Goal: Navigation & Orientation: Find specific page/section

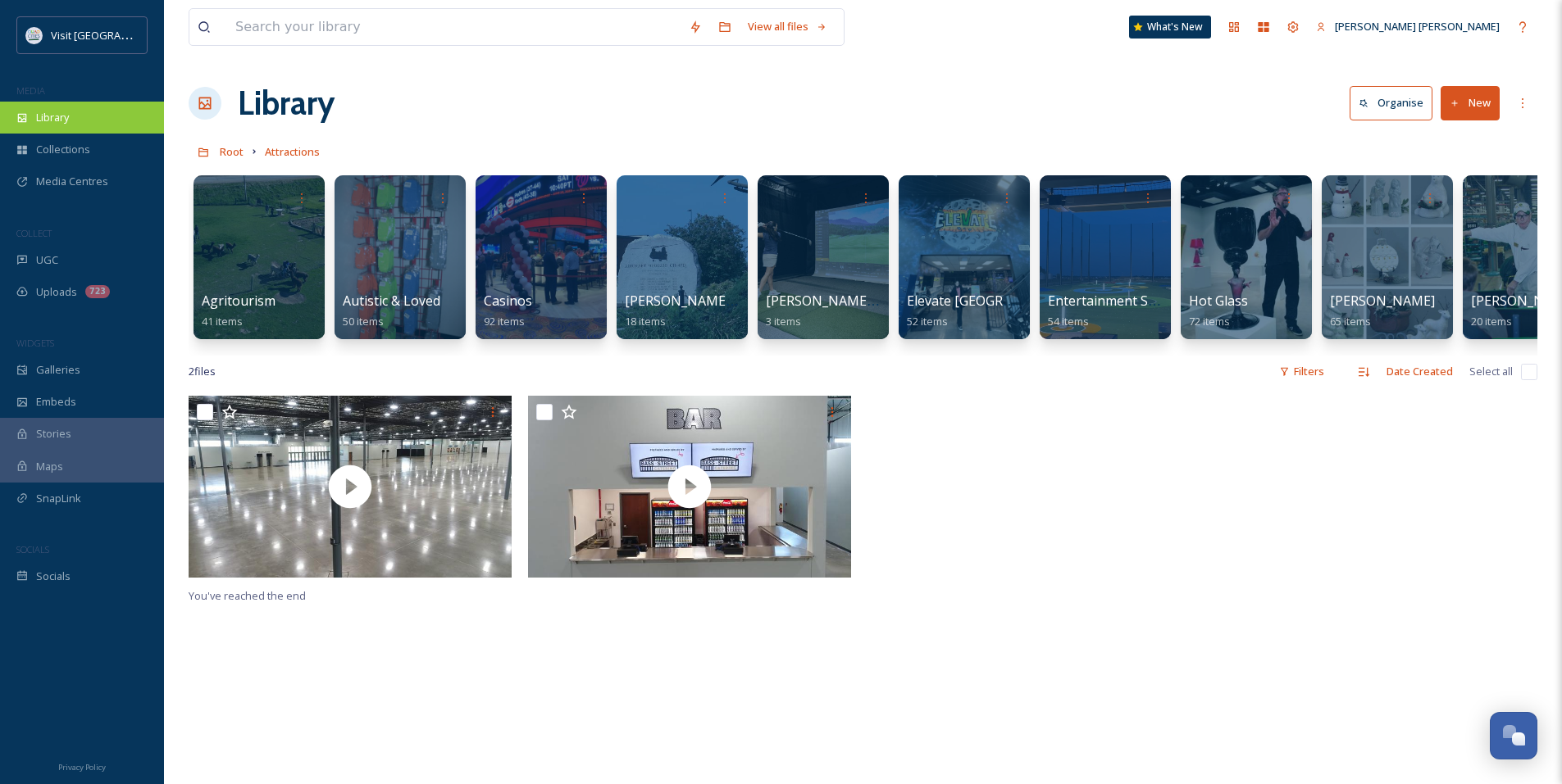
click at [90, 118] on div "Library" at bounding box center [82, 117] width 164 height 32
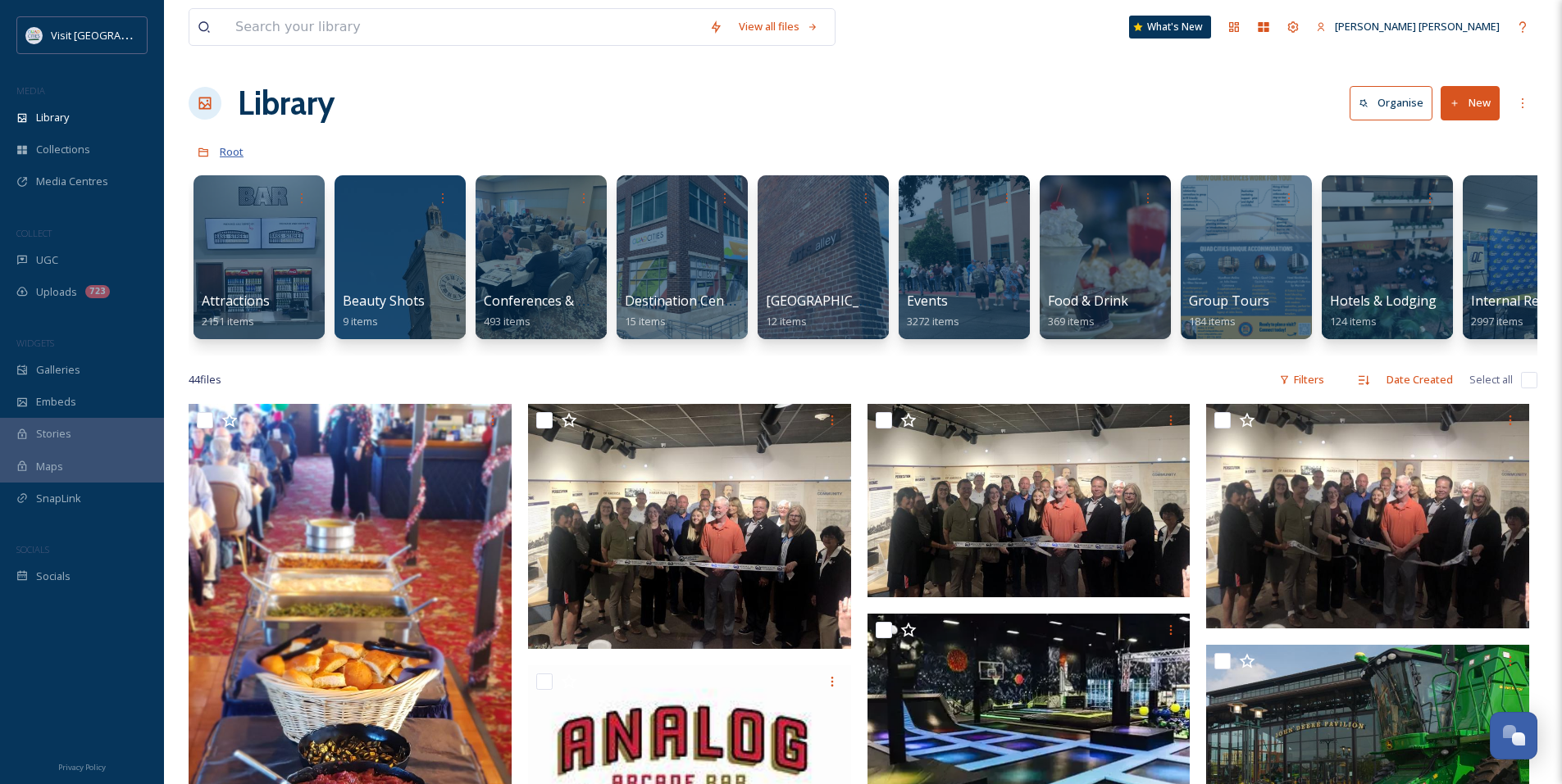
click at [233, 152] on span "Root" at bounding box center [231, 152] width 24 height 15
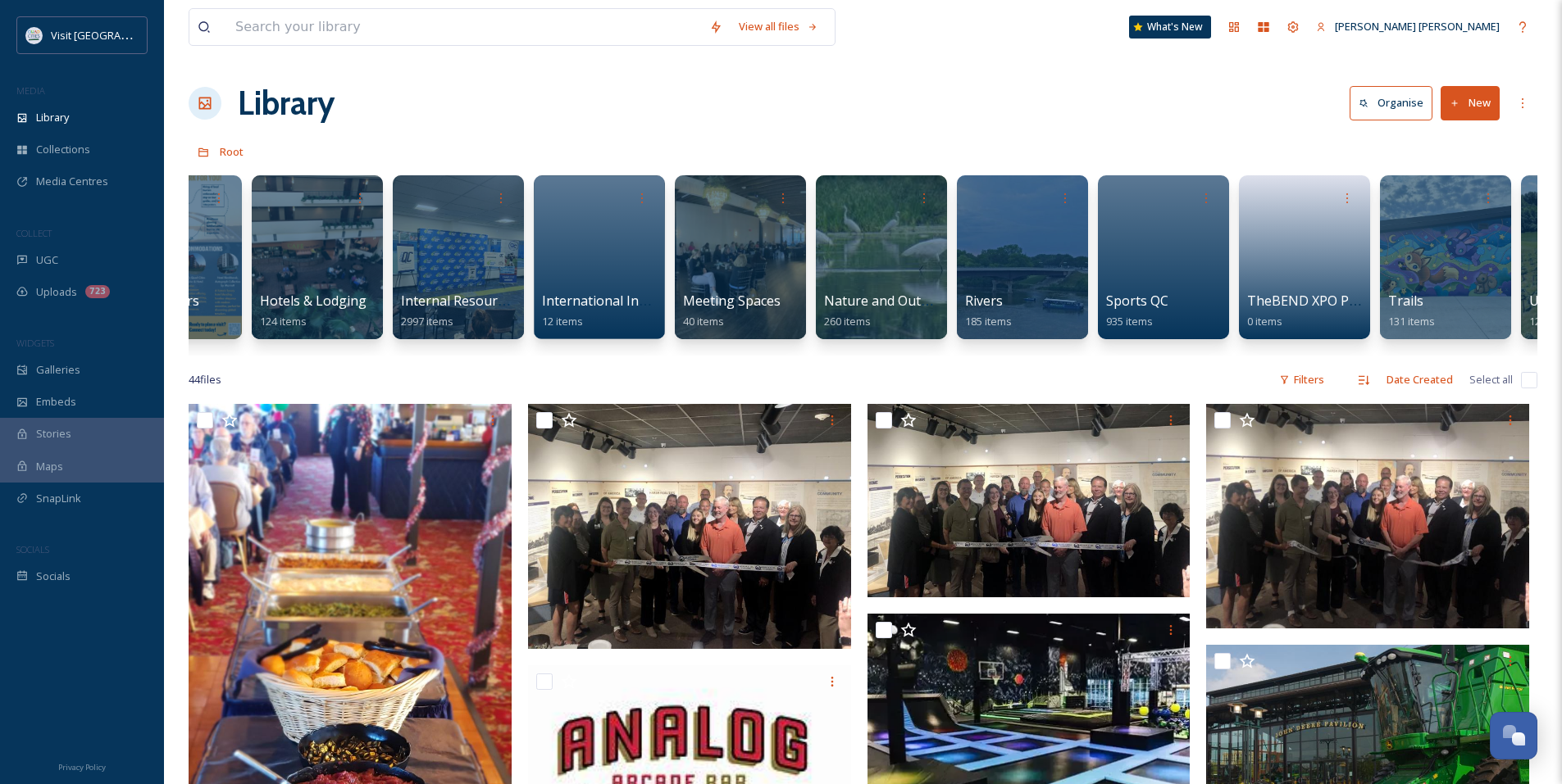
scroll to position [0, 1103]
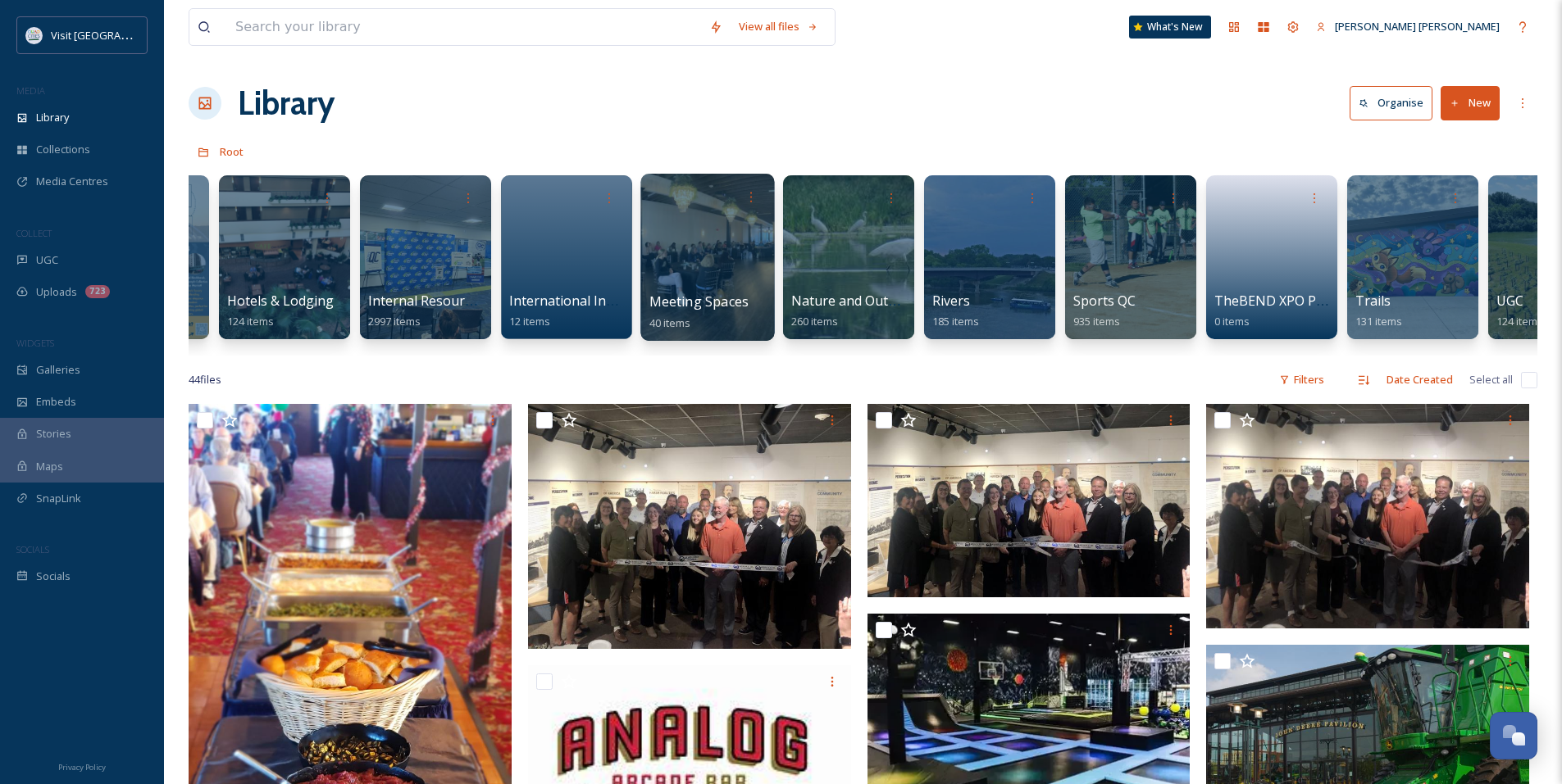
click at [709, 268] on div at bounding box center [707, 257] width 133 height 167
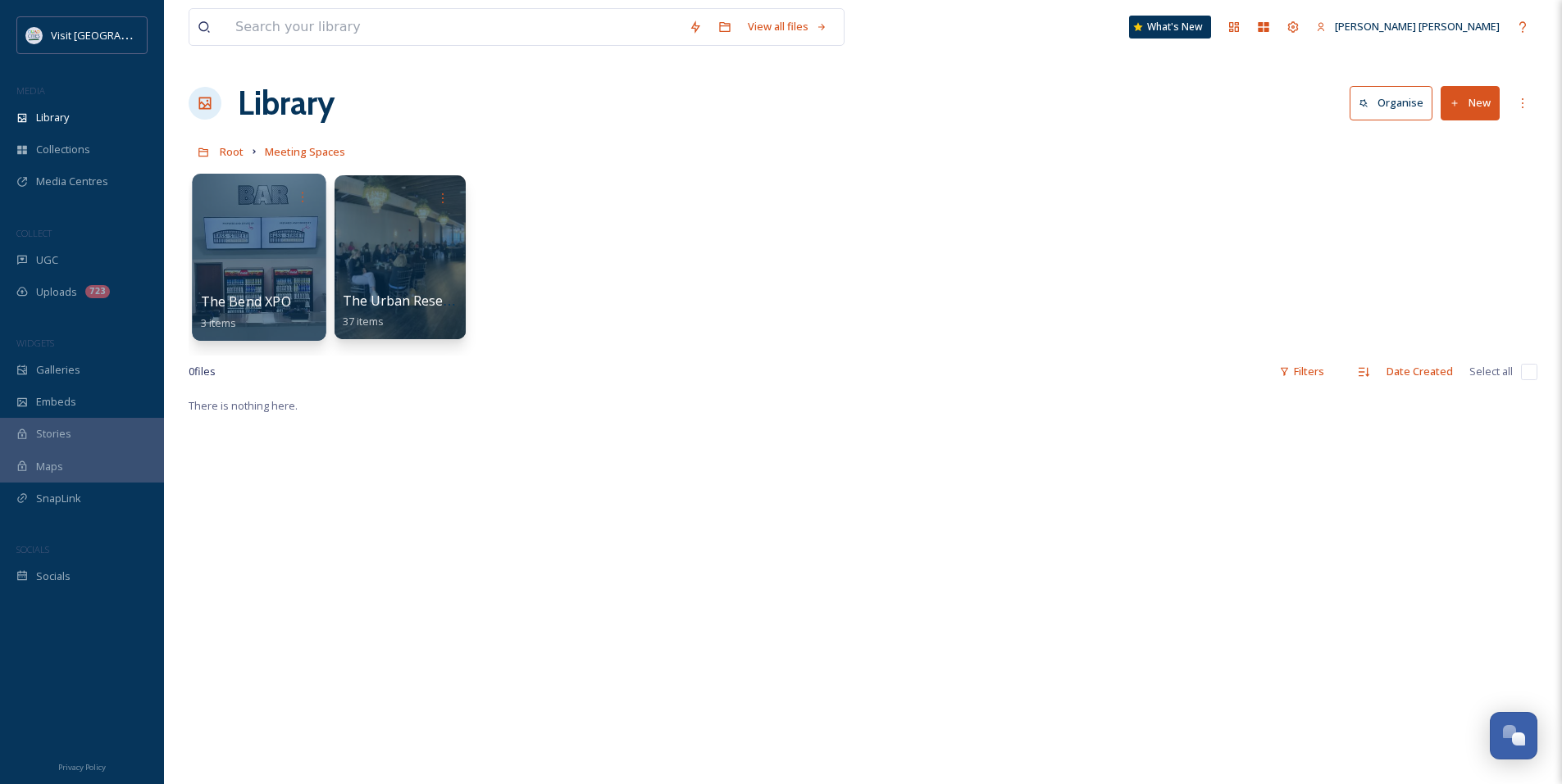
click at [278, 289] on div at bounding box center [259, 257] width 133 height 167
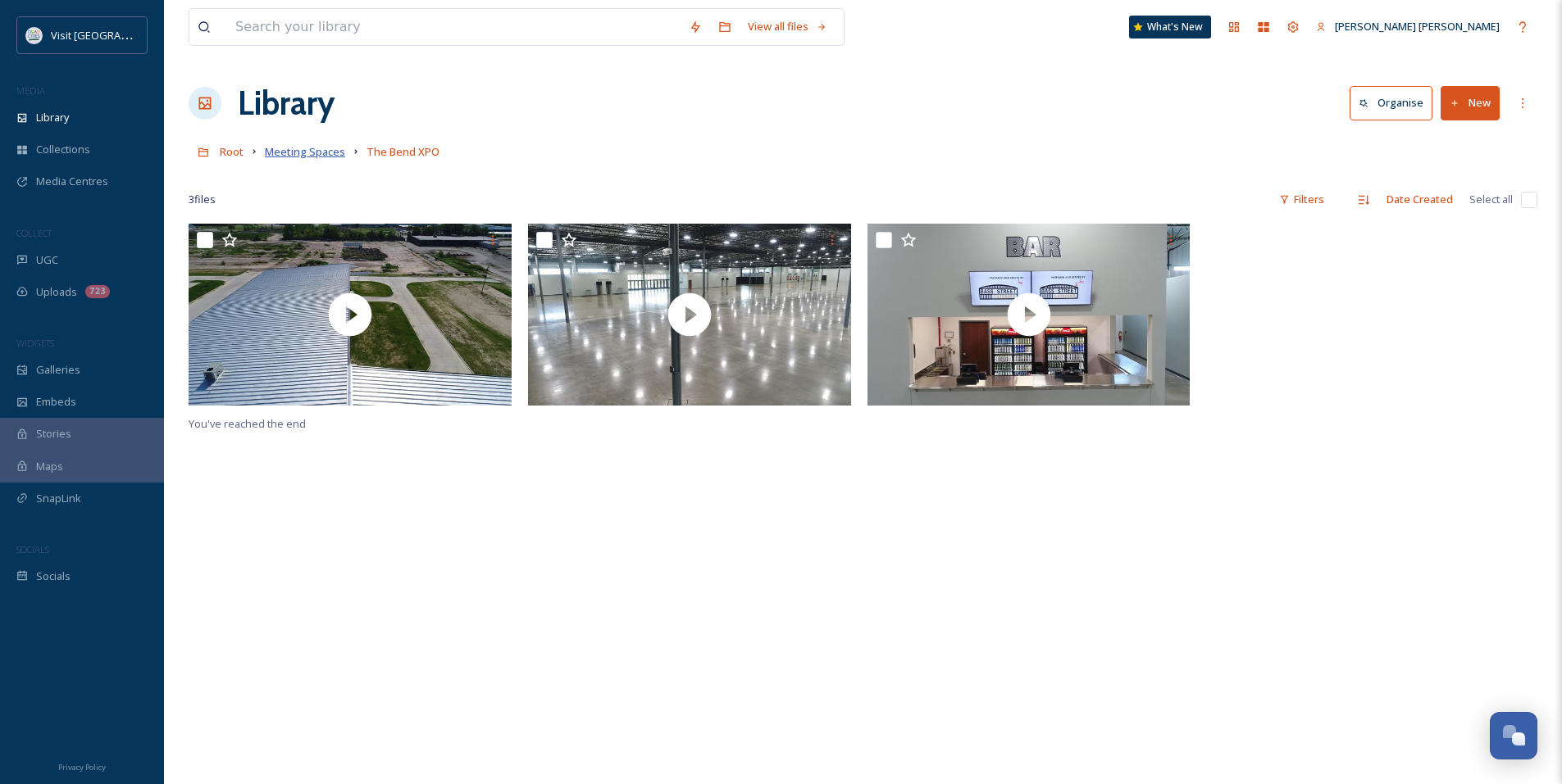
click at [316, 150] on span "Meeting Spaces" at bounding box center [305, 152] width 81 height 15
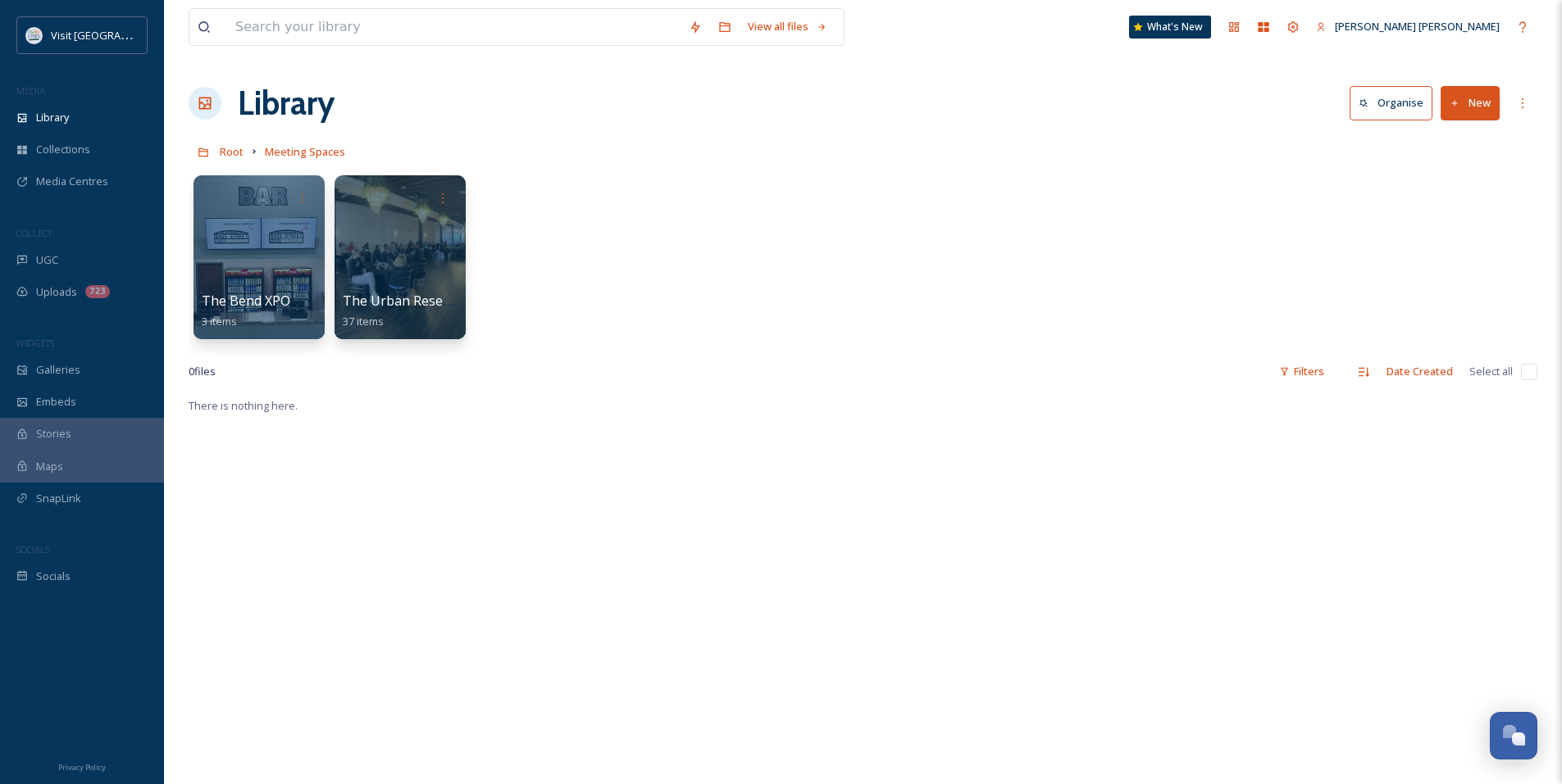
click at [443, 290] on div at bounding box center [400, 257] width 131 height 164
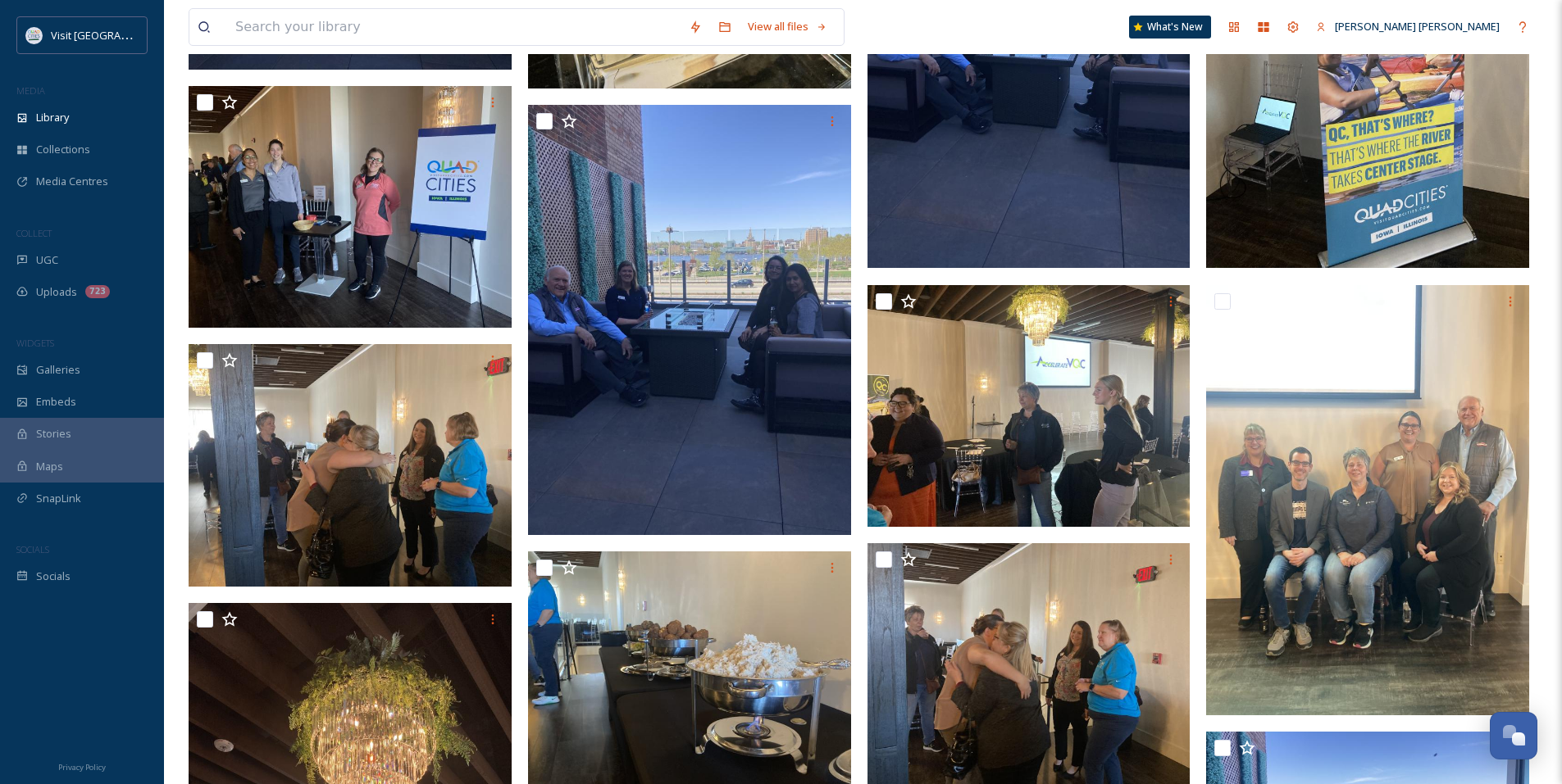
scroll to position [885, 0]
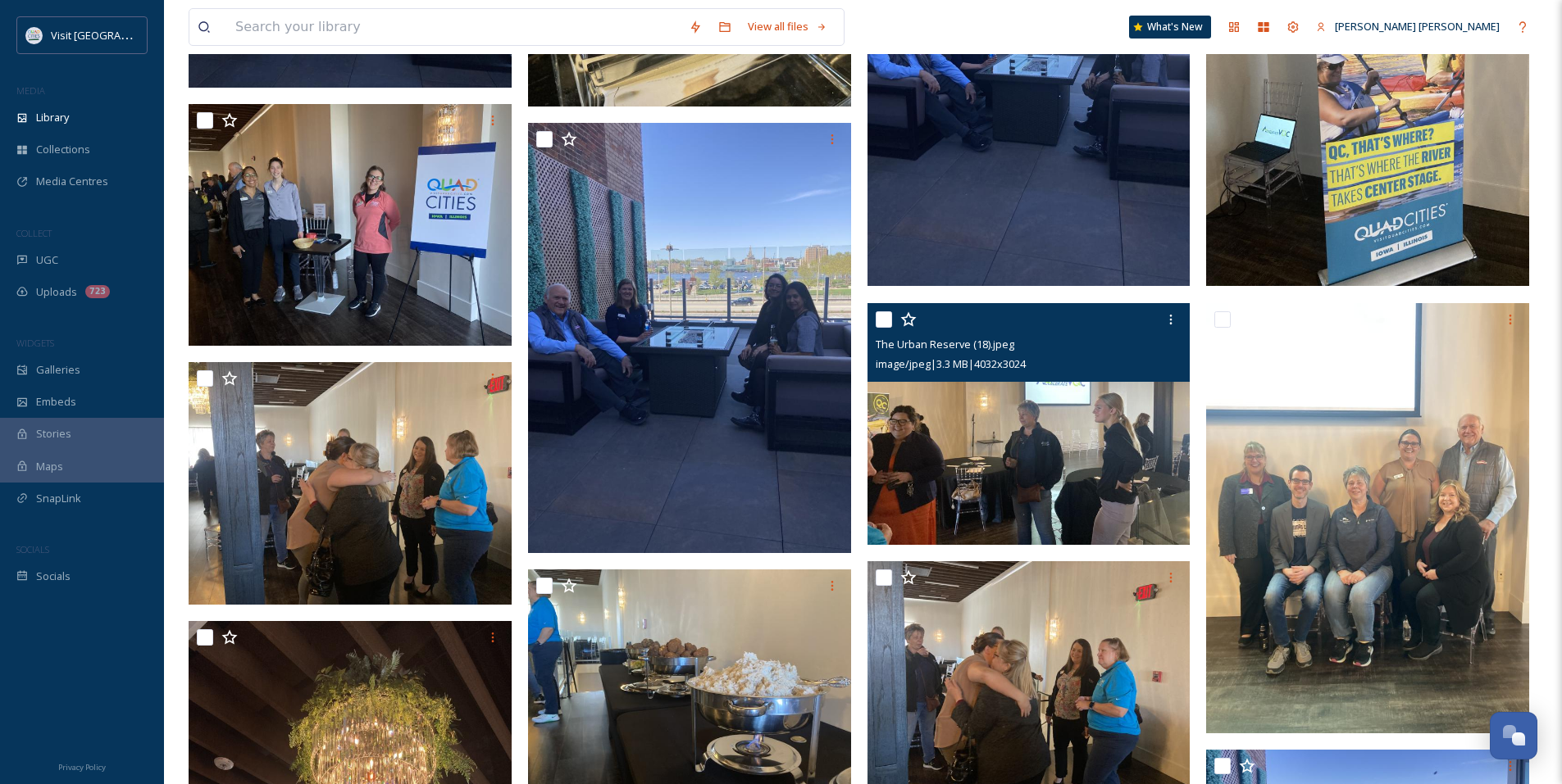
click at [956, 463] on img at bounding box center [1029, 424] width 323 height 243
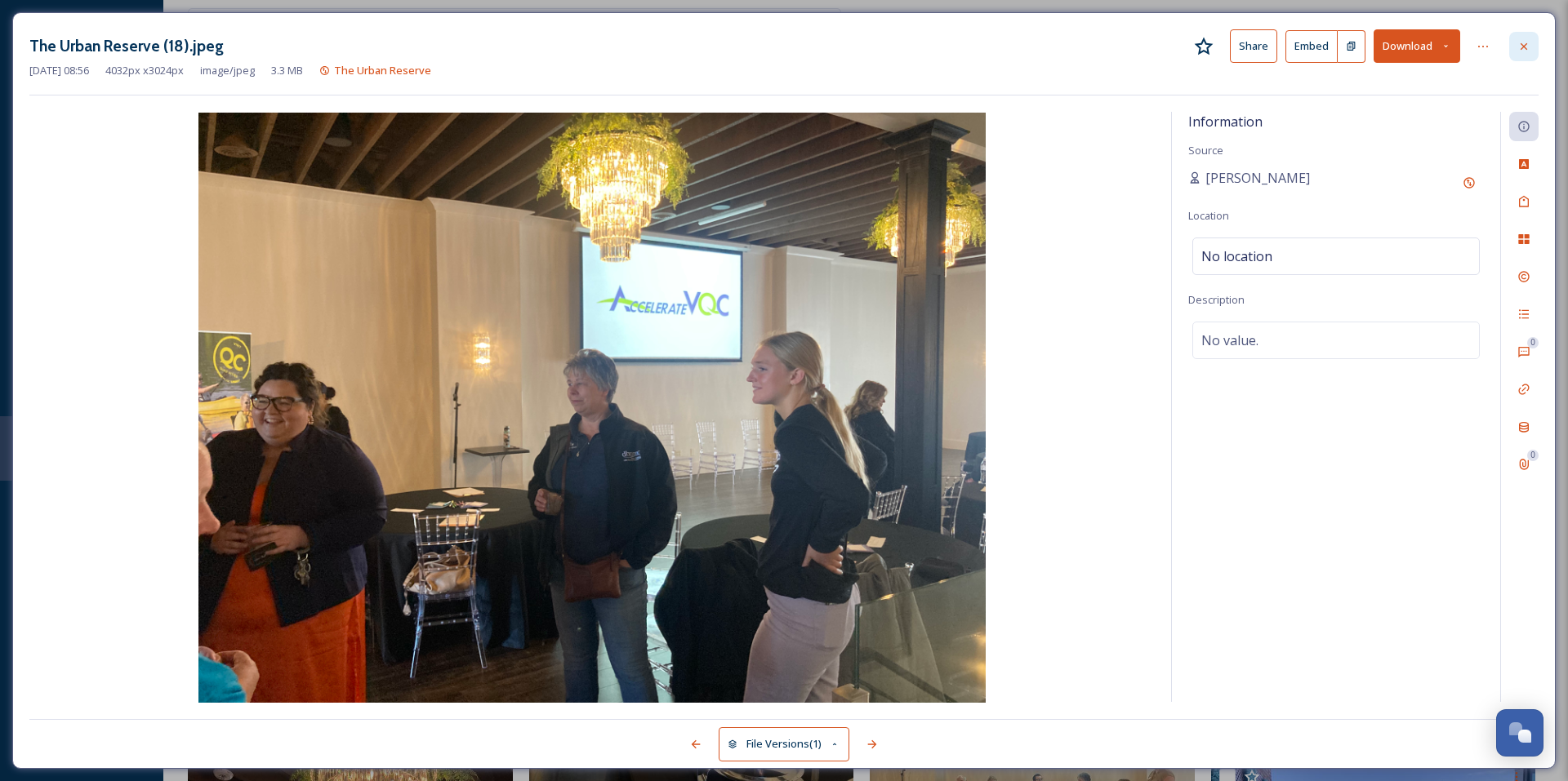
click at [1522, 53] on icon at bounding box center [1524, 47] width 13 height 13
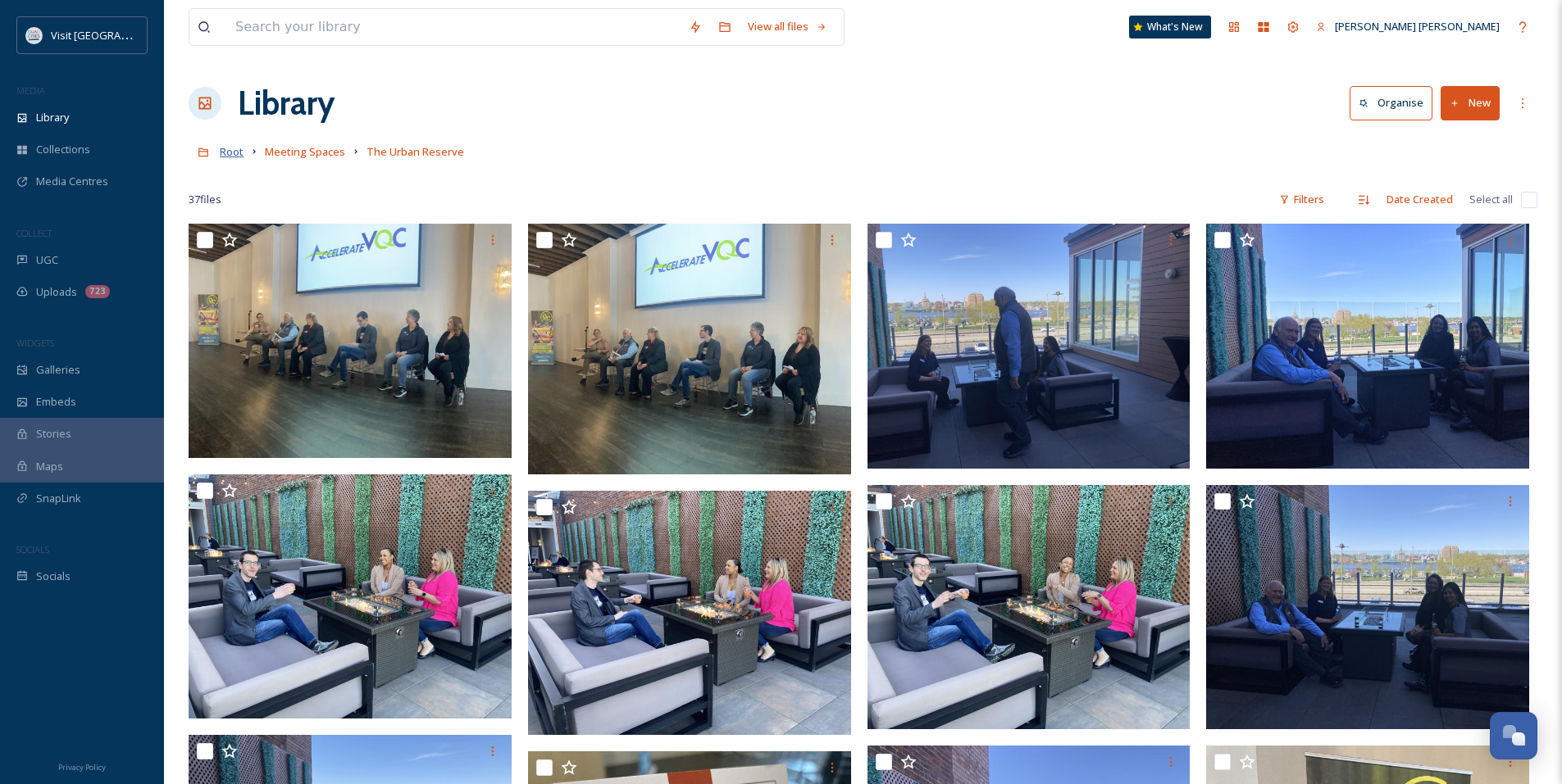
click at [231, 149] on span "Root" at bounding box center [231, 152] width 24 height 15
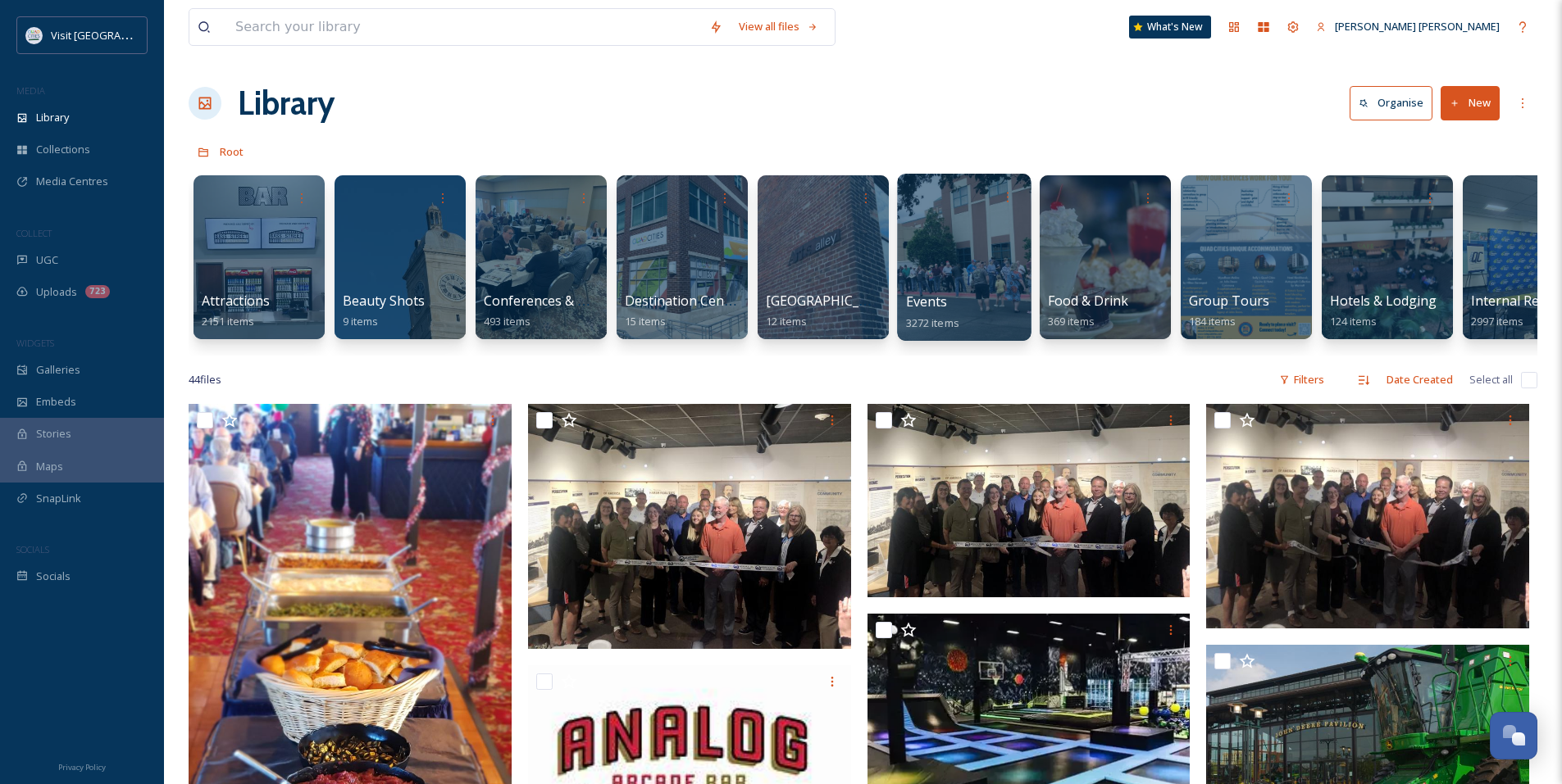
click at [966, 268] on div at bounding box center [964, 257] width 133 height 167
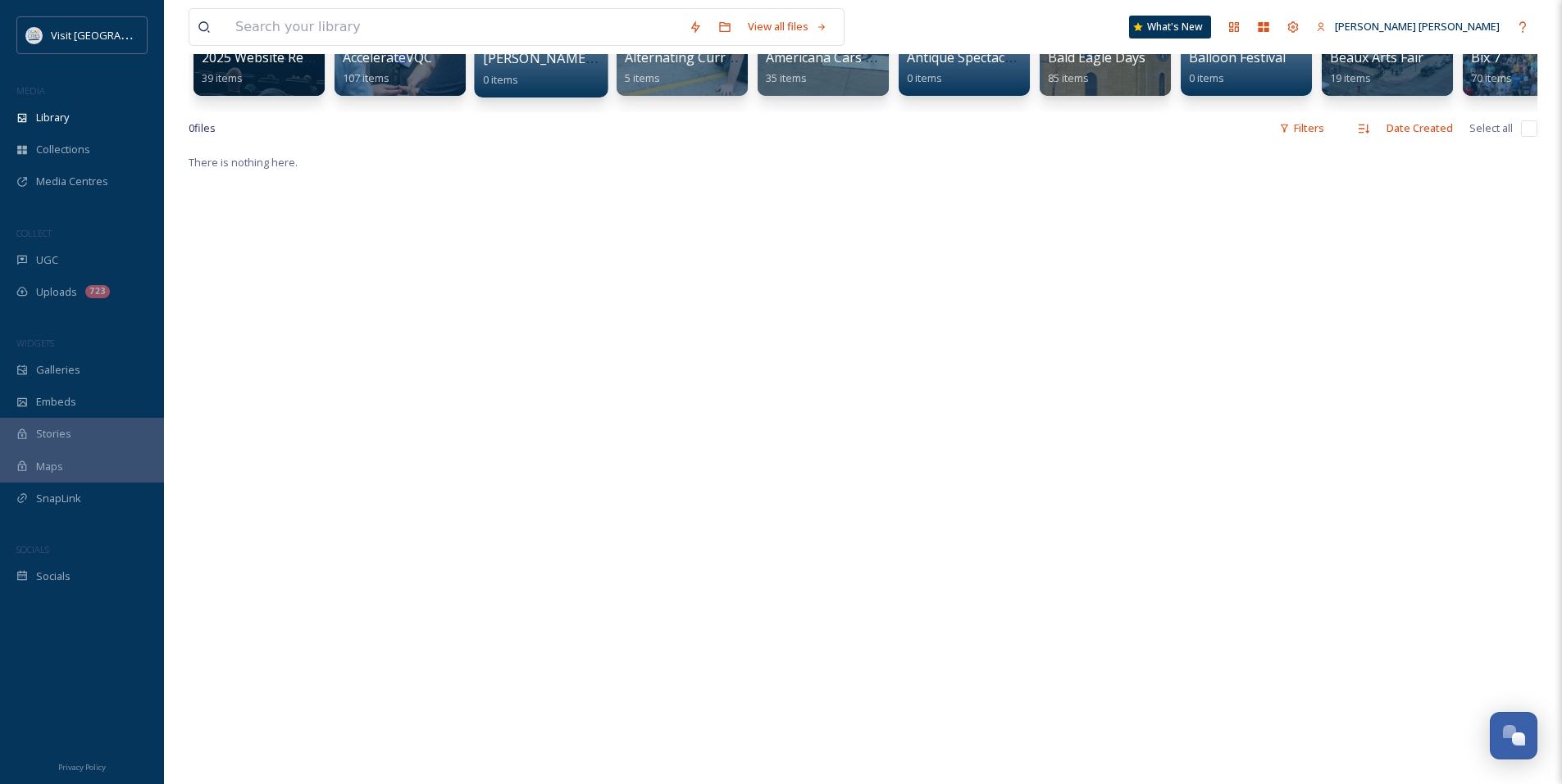
scroll to position [81, 0]
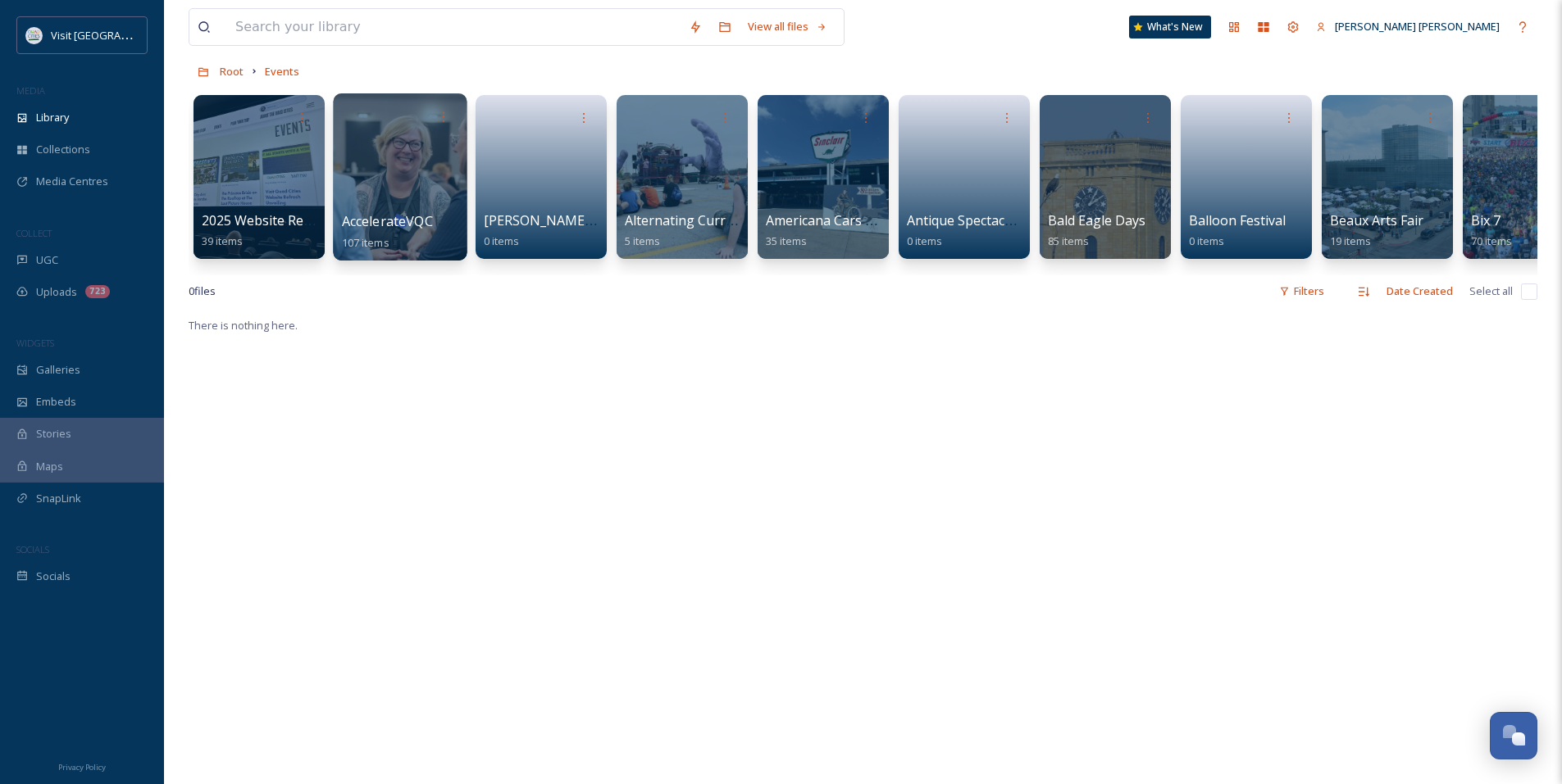
click at [398, 188] on div at bounding box center [400, 176] width 133 height 167
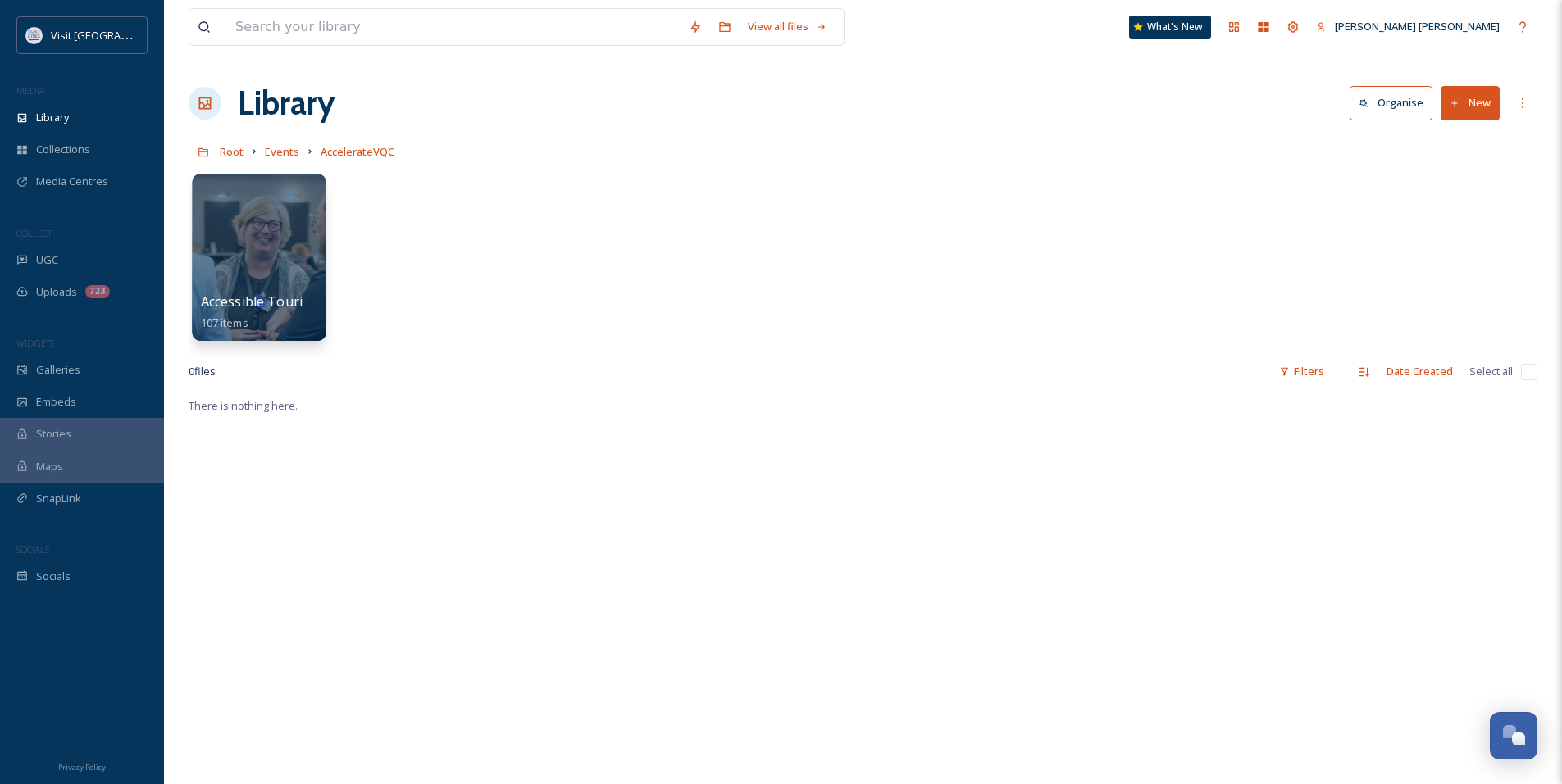
click at [284, 238] on div at bounding box center [259, 257] width 133 height 167
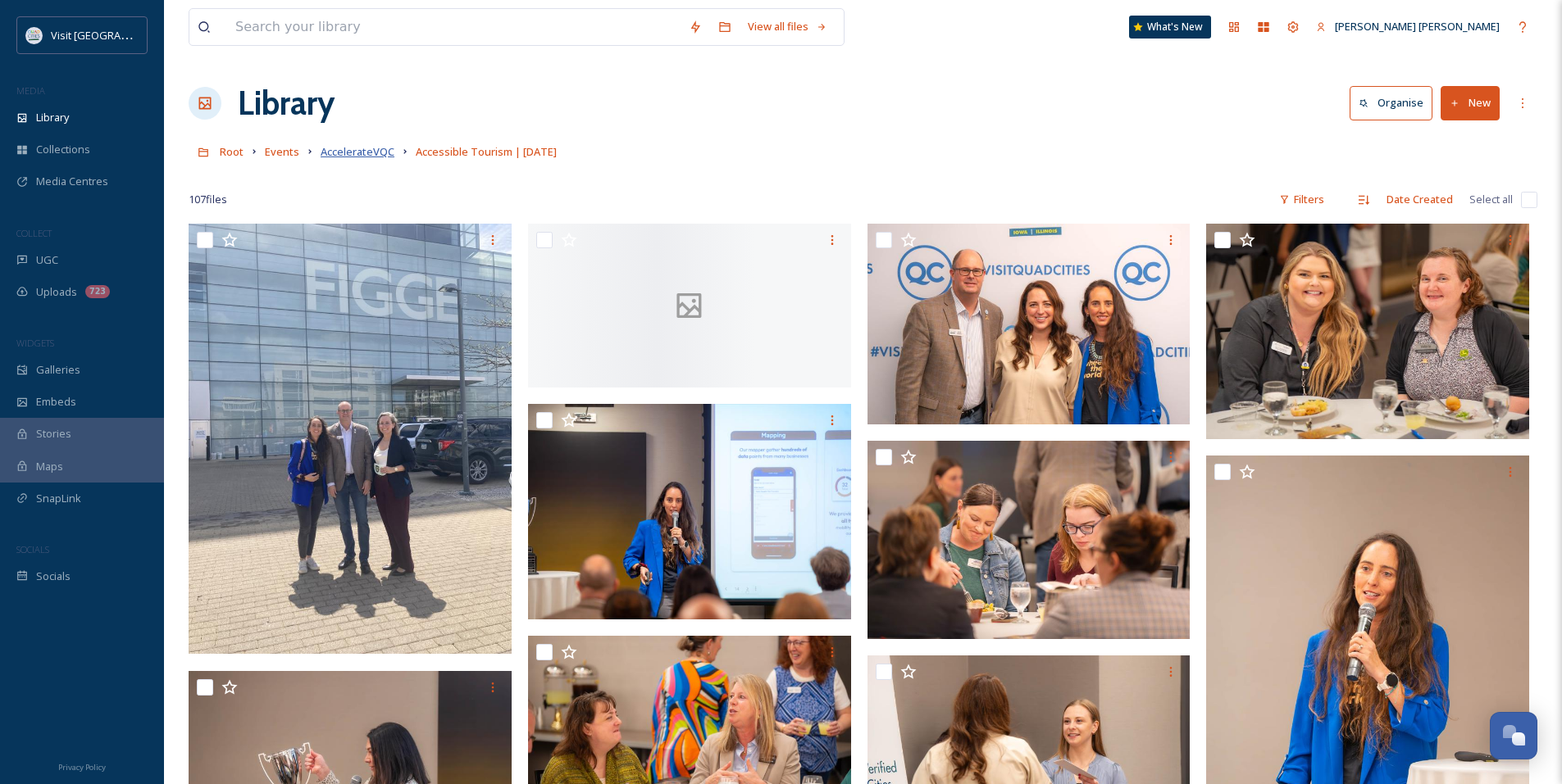
click at [380, 152] on span "AccelerateVQC" at bounding box center [358, 152] width 74 height 15
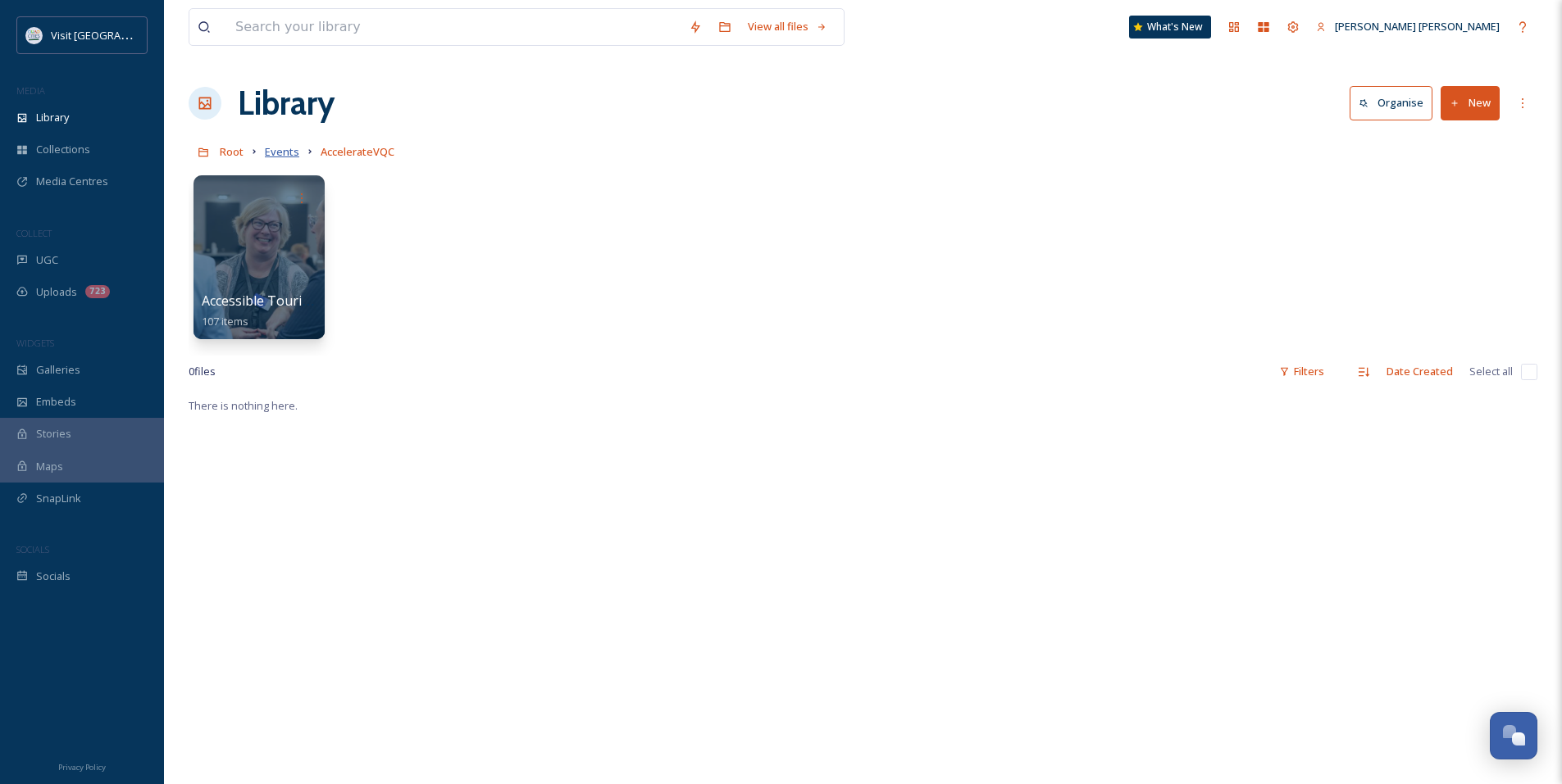
click at [297, 156] on div "Root Events AccelerateVQC" at bounding box center [863, 152] width 1349 height 31
click at [292, 156] on span "Events" at bounding box center [282, 152] width 35 height 15
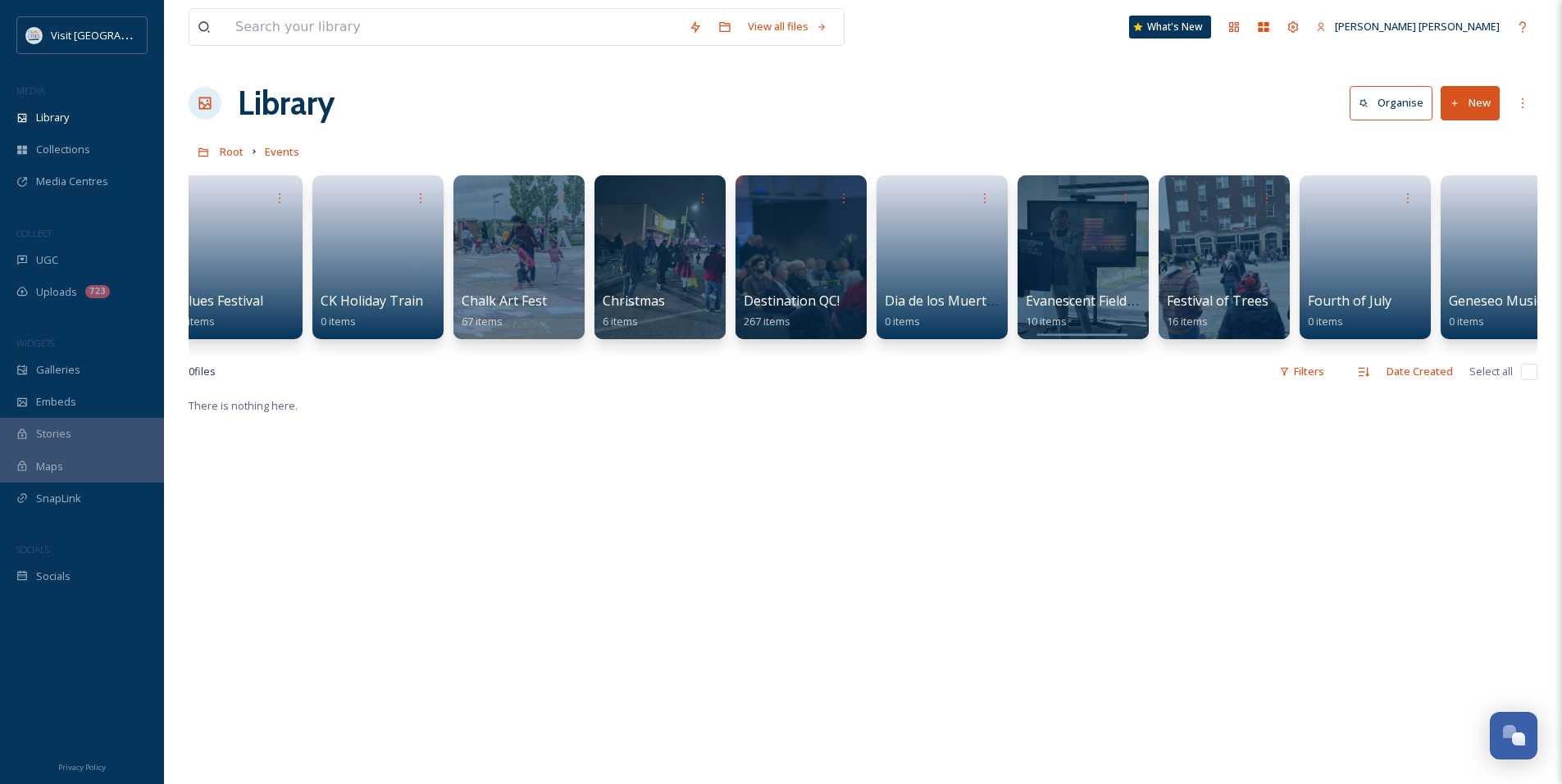
scroll to position [0, 1505]
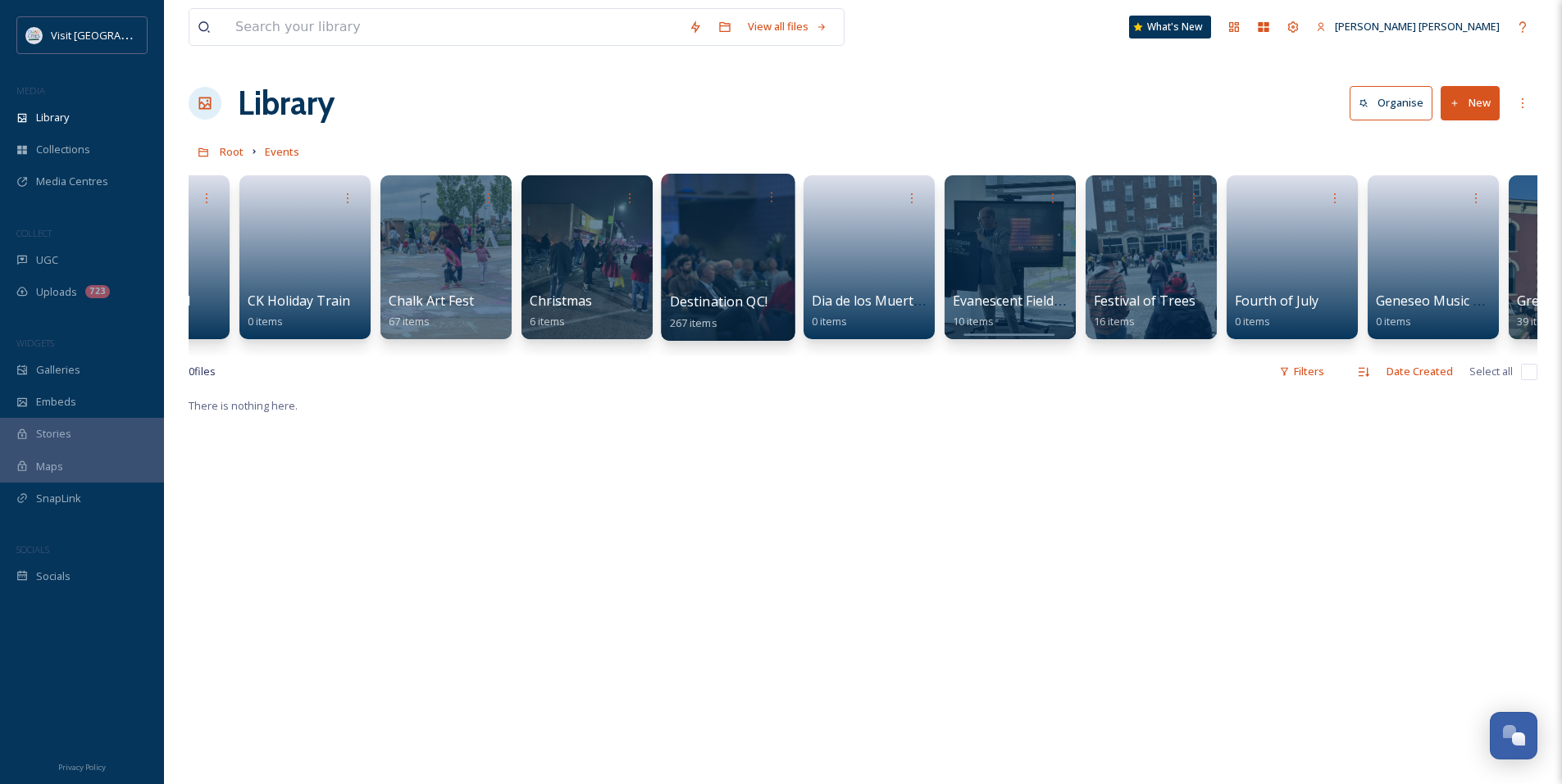
click at [699, 314] on link "Destination QC! 2024 267 items" at bounding box center [735, 312] width 131 height 36
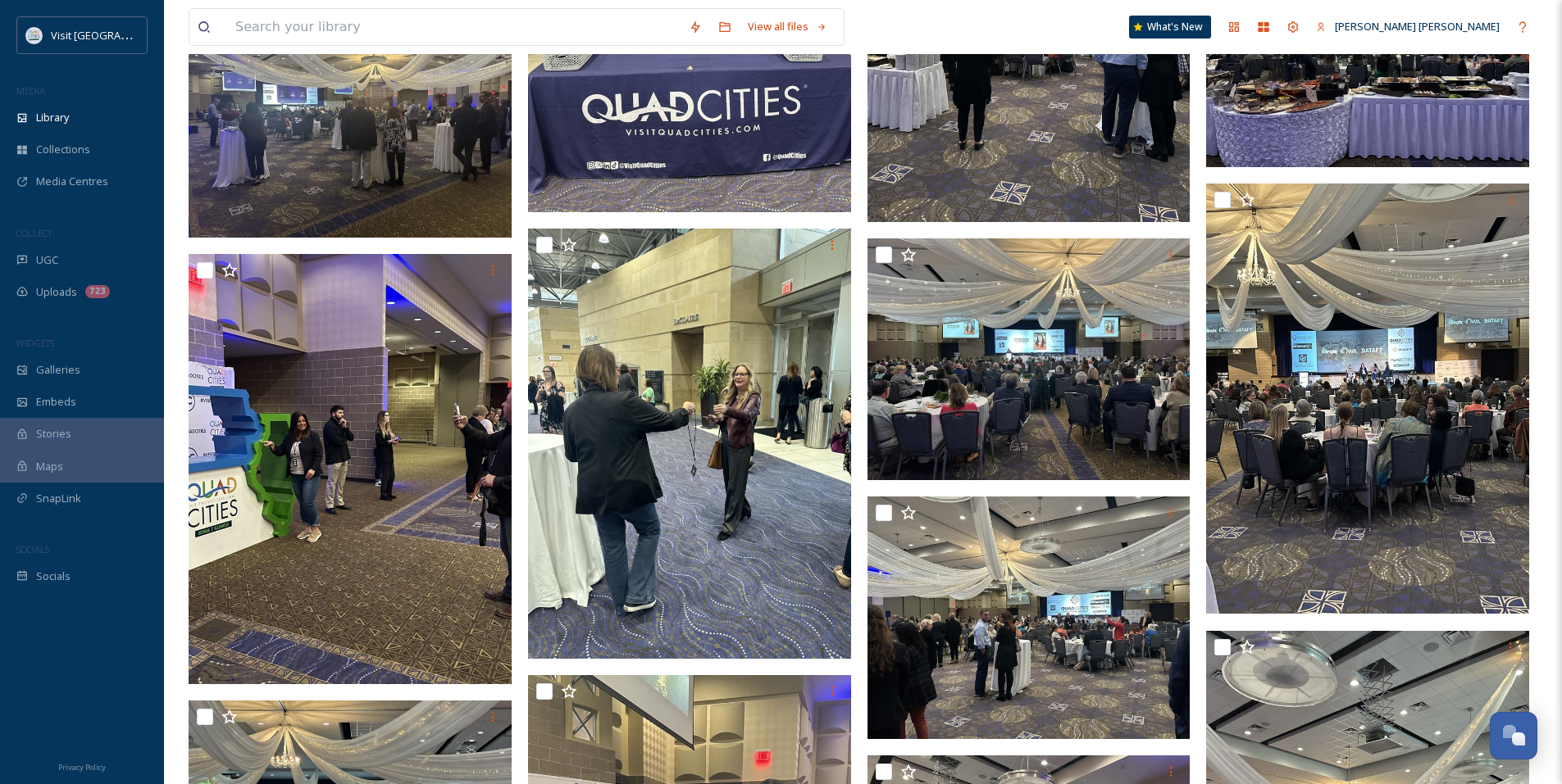
scroll to position [6393, 0]
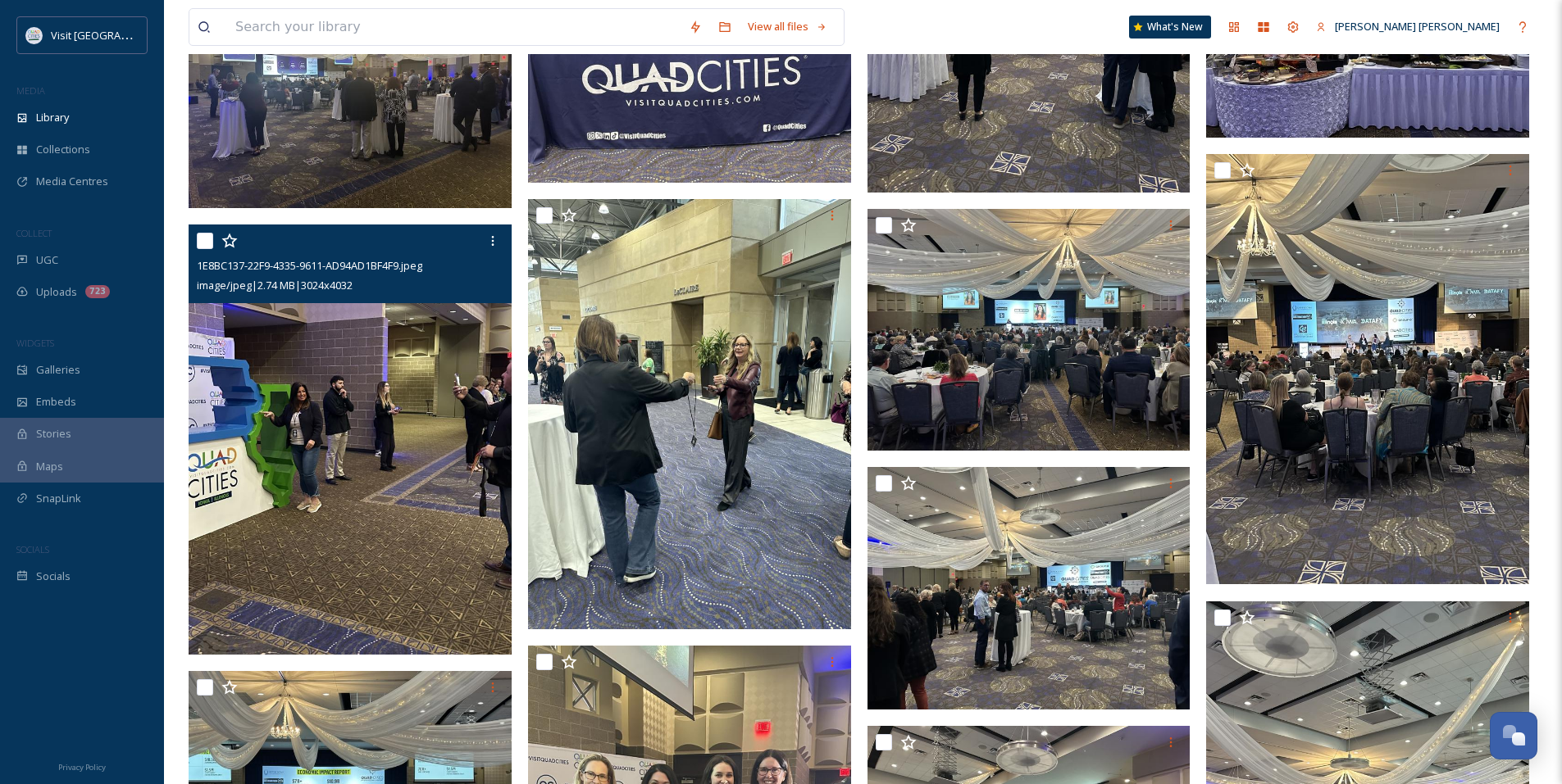
click at [404, 486] on img at bounding box center [350, 440] width 323 height 431
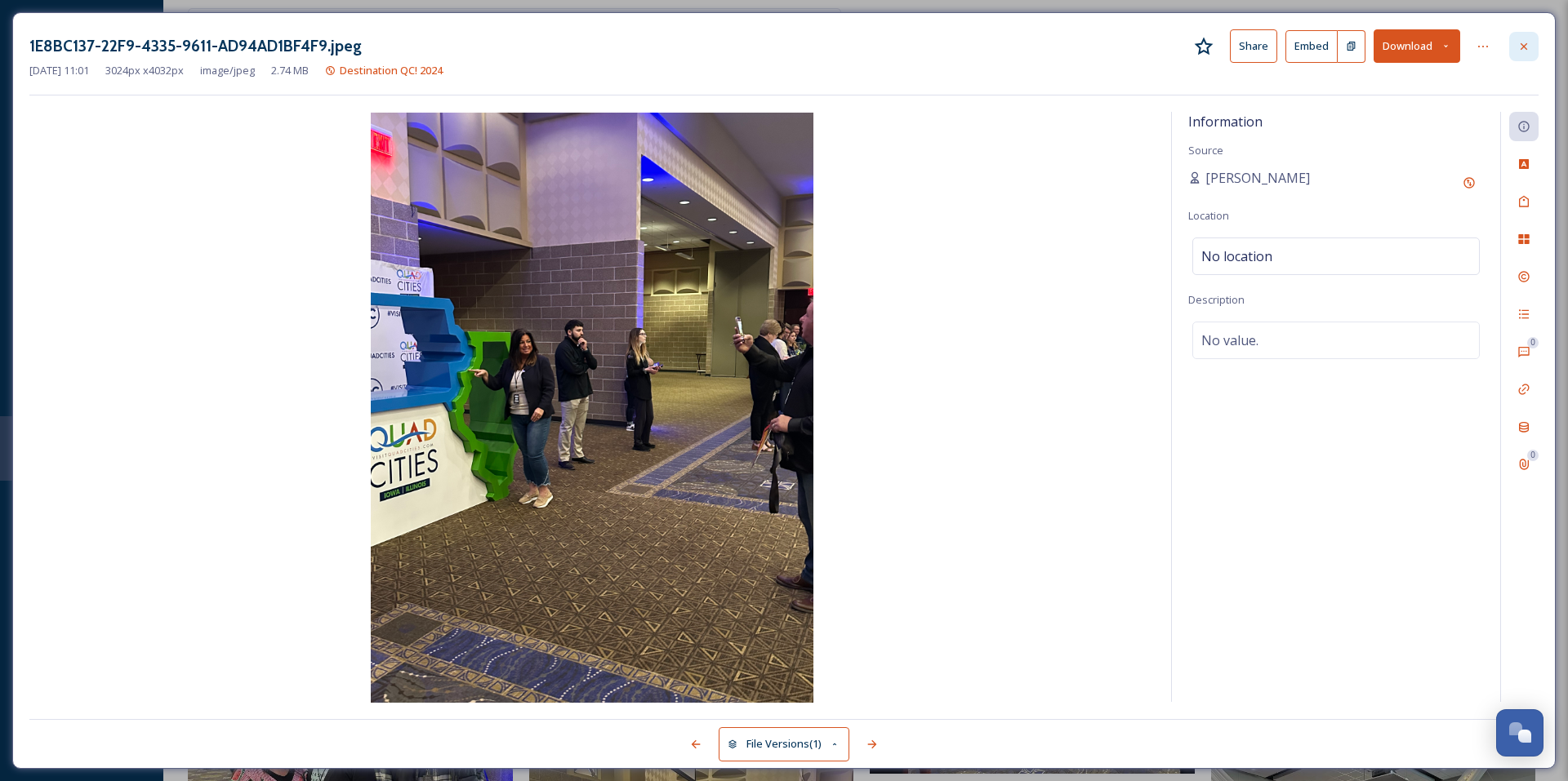
click at [1520, 53] on icon at bounding box center [1524, 47] width 13 height 13
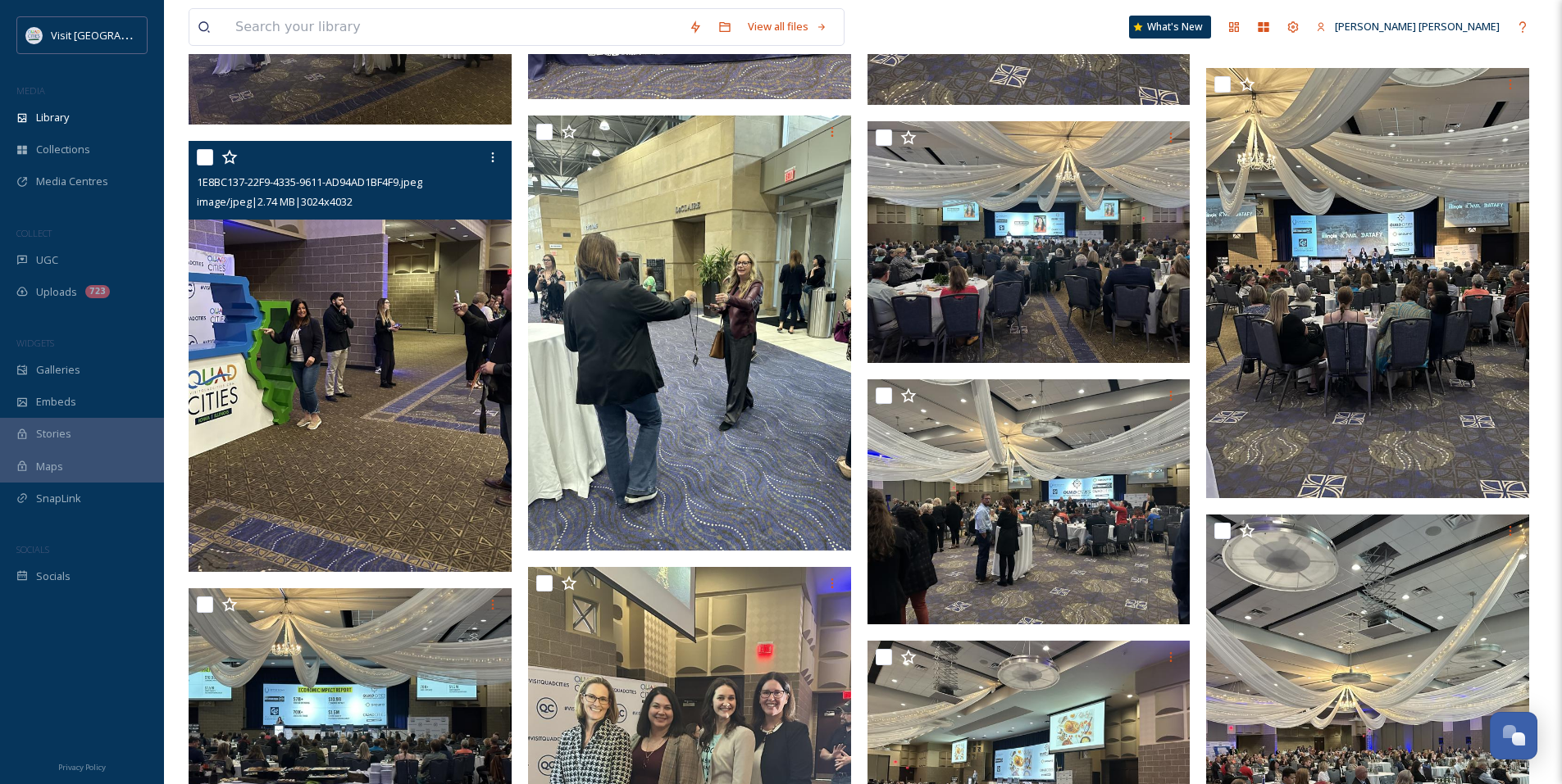
scroll to position [6557, 0]
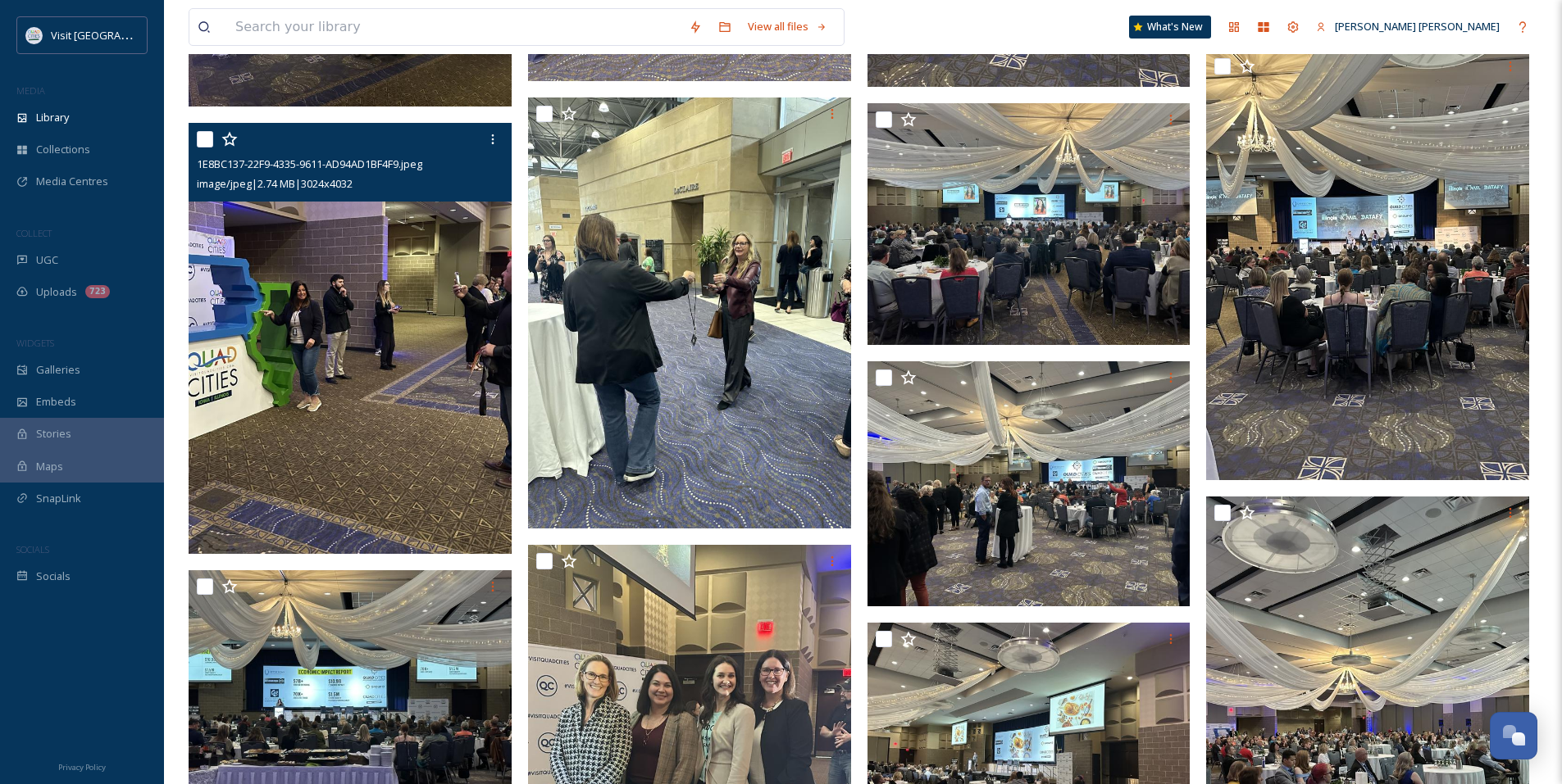
click at [335, 371] on img at bounding box center [350, 338] width 323 height 431
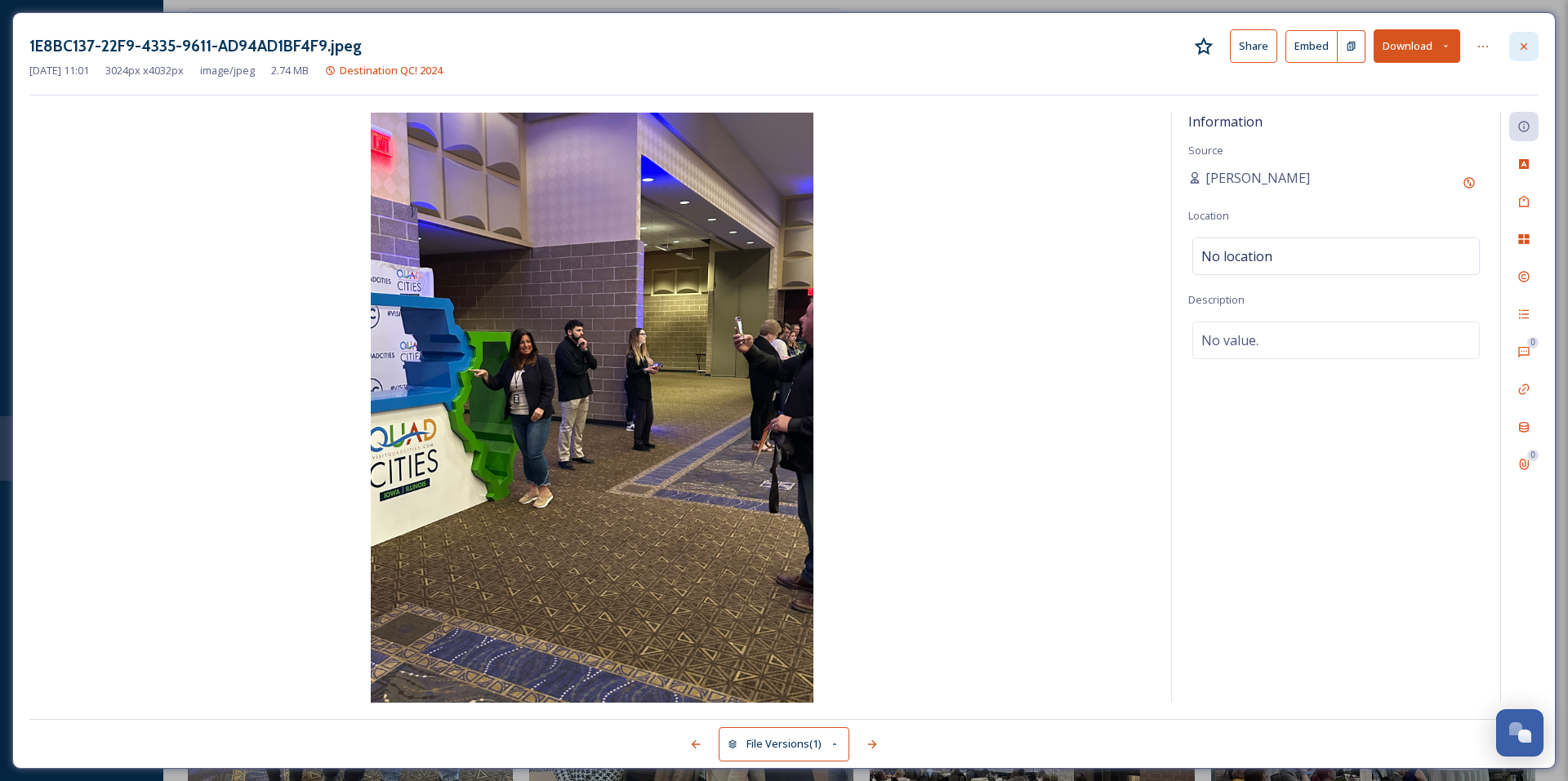
click at [1520, 49] on icon at bounding box center [1524, 47] width 13 height 13
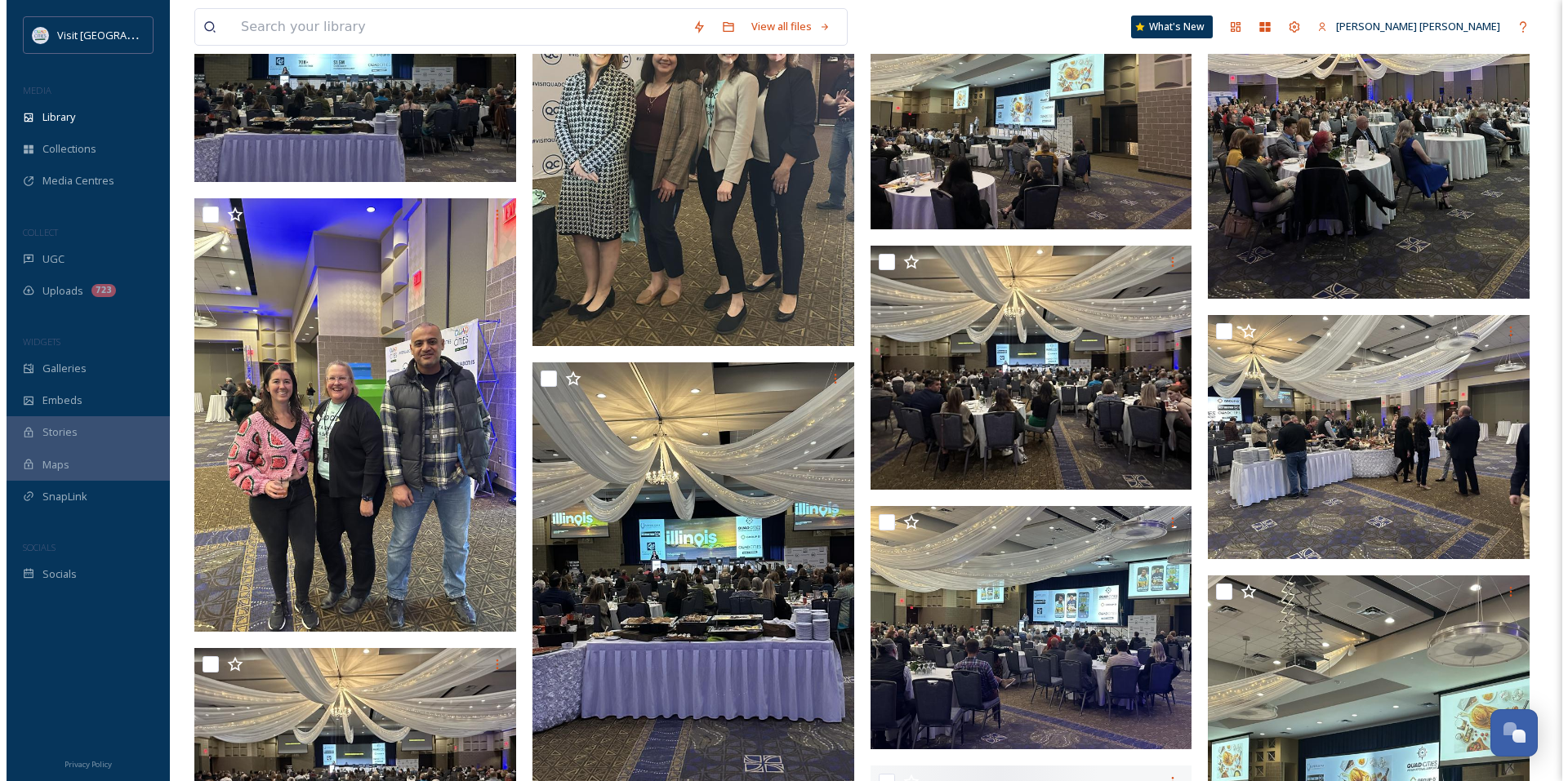
scroll to position [7186, 0]
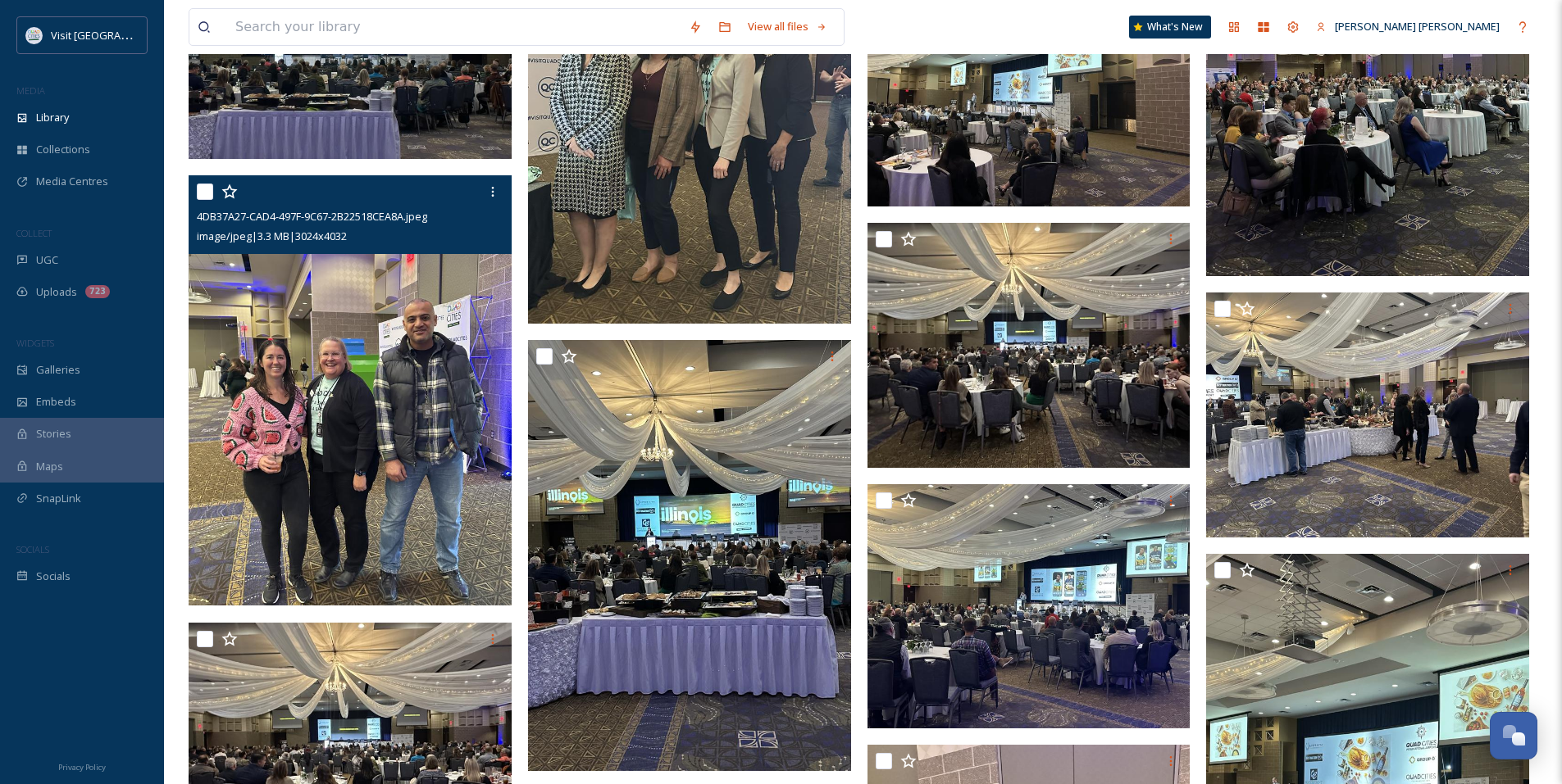
click at [328, 422] on img at bounding box center [350, 390] width 323 height 431
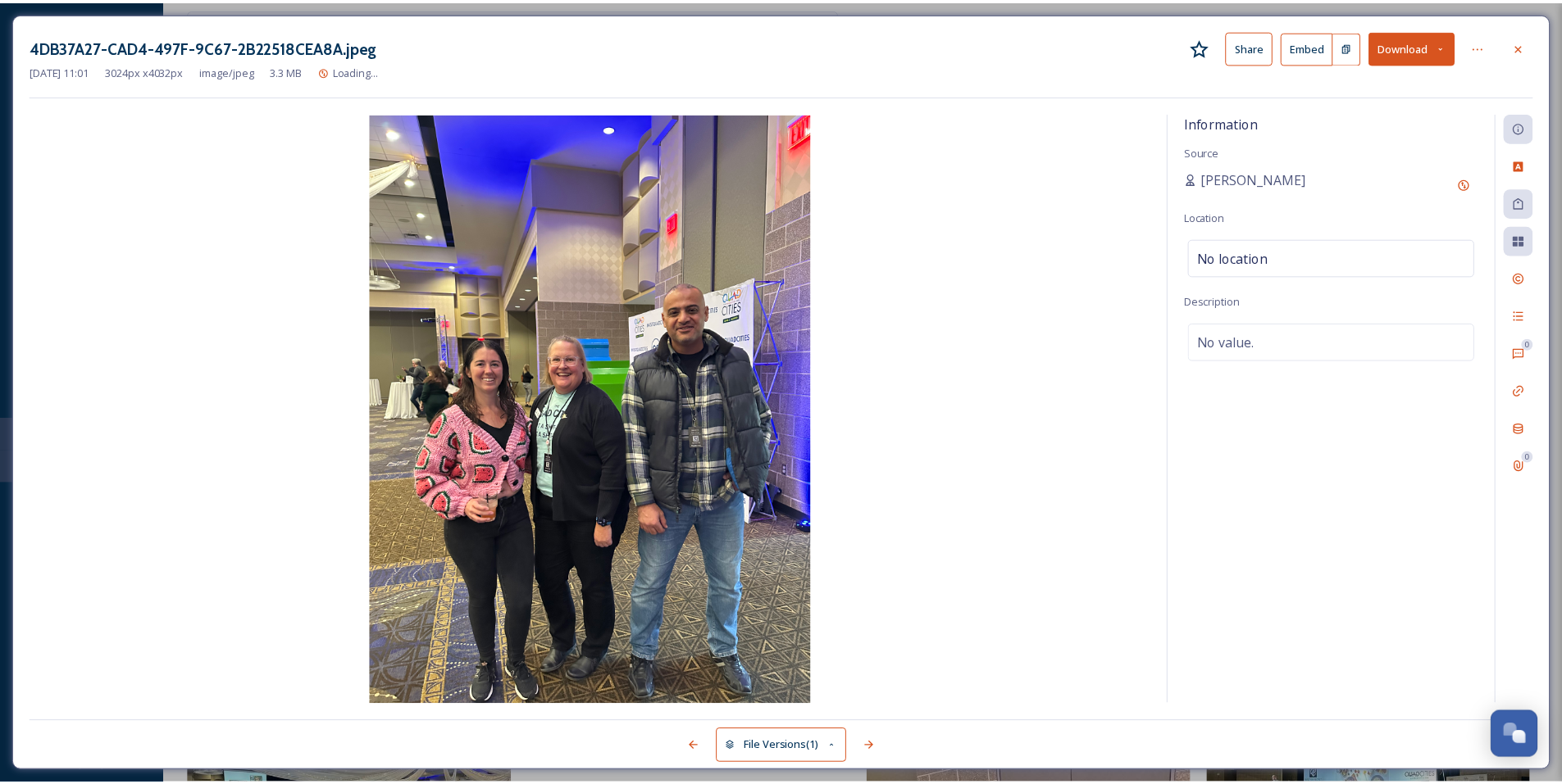
scroll to position [7217, 0]
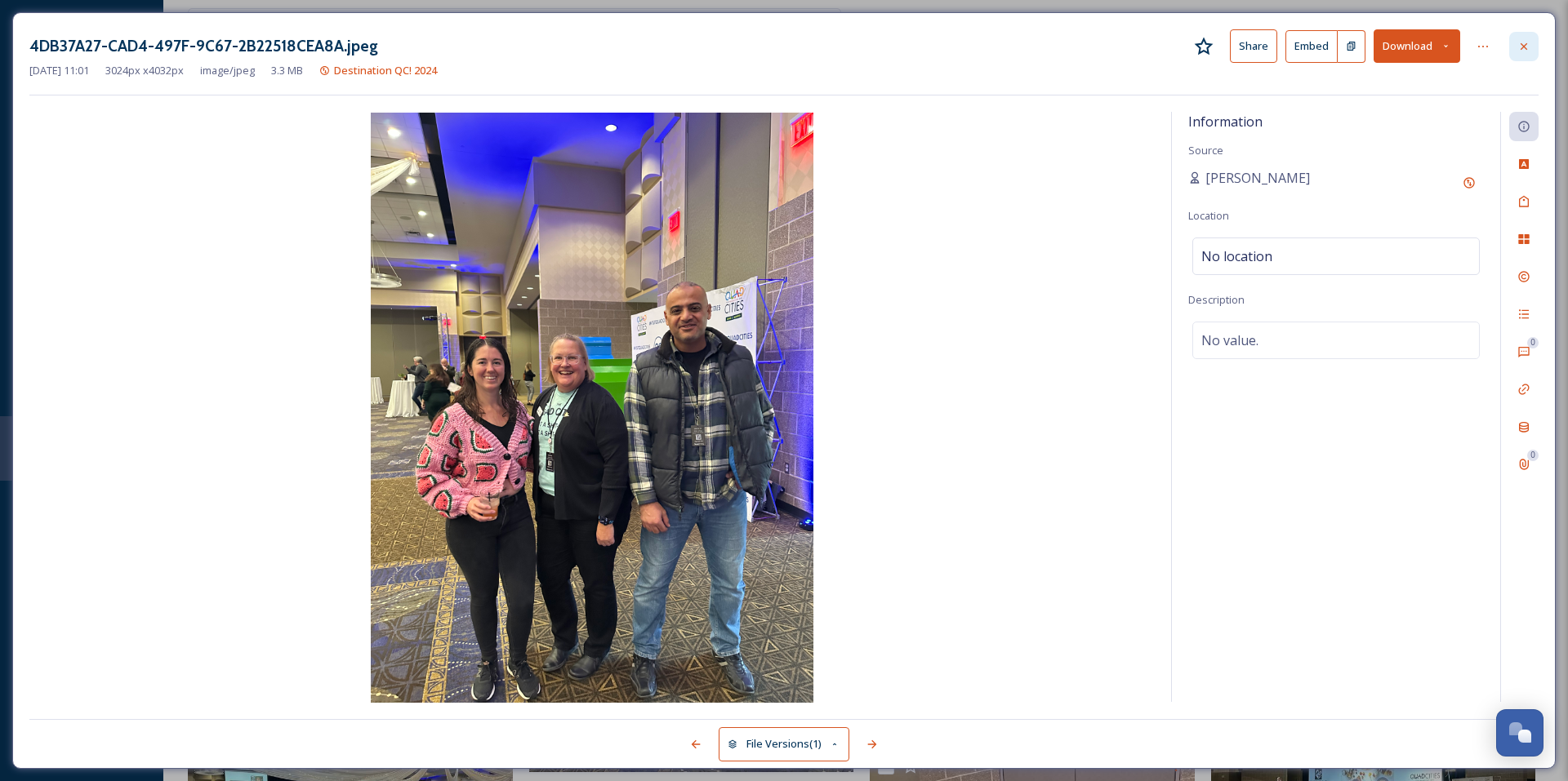
click at [1525, 55] on div at bounding box center [1524, 47] width 30 height 30
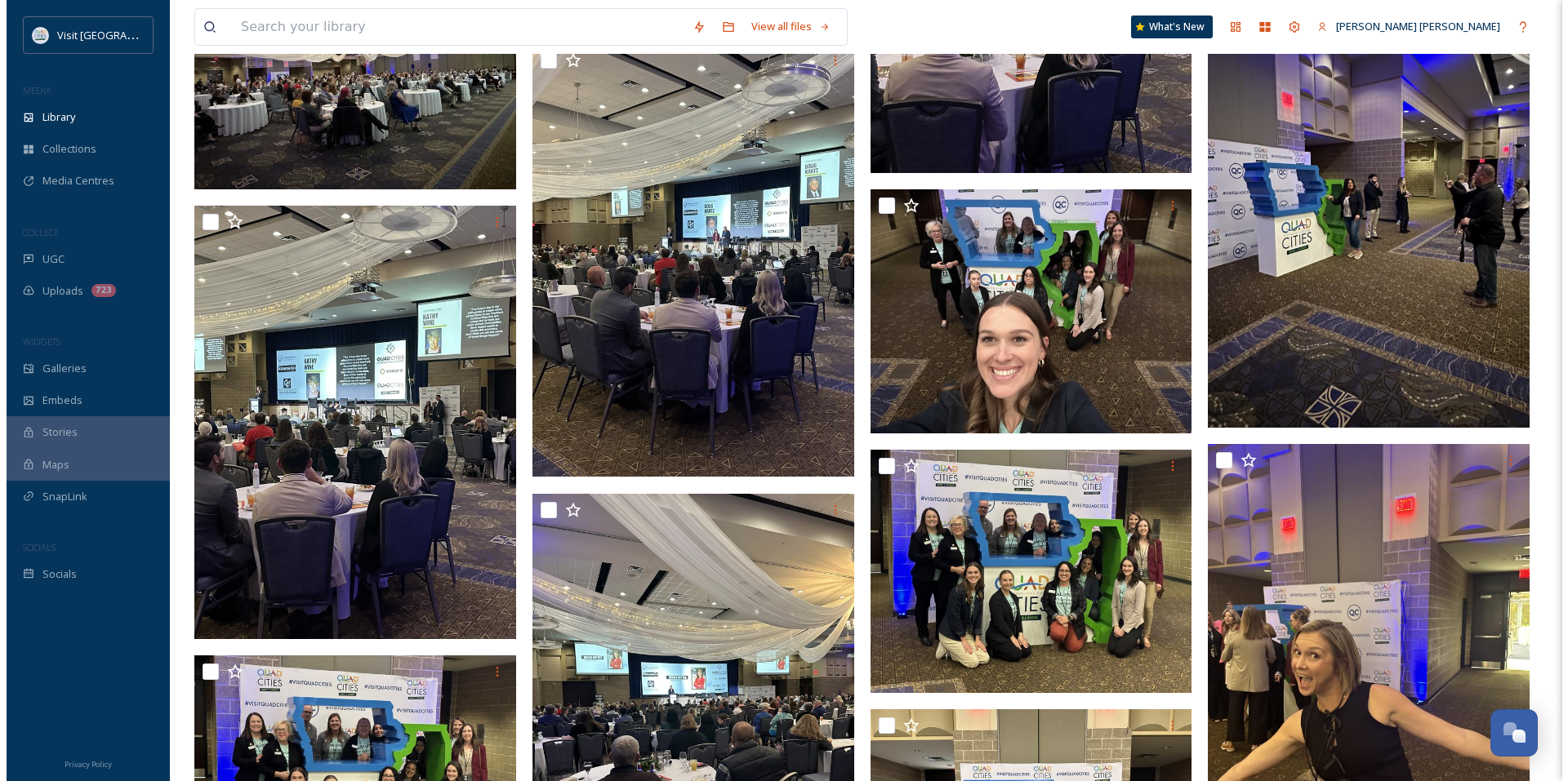
scroll to position [9149, 0]
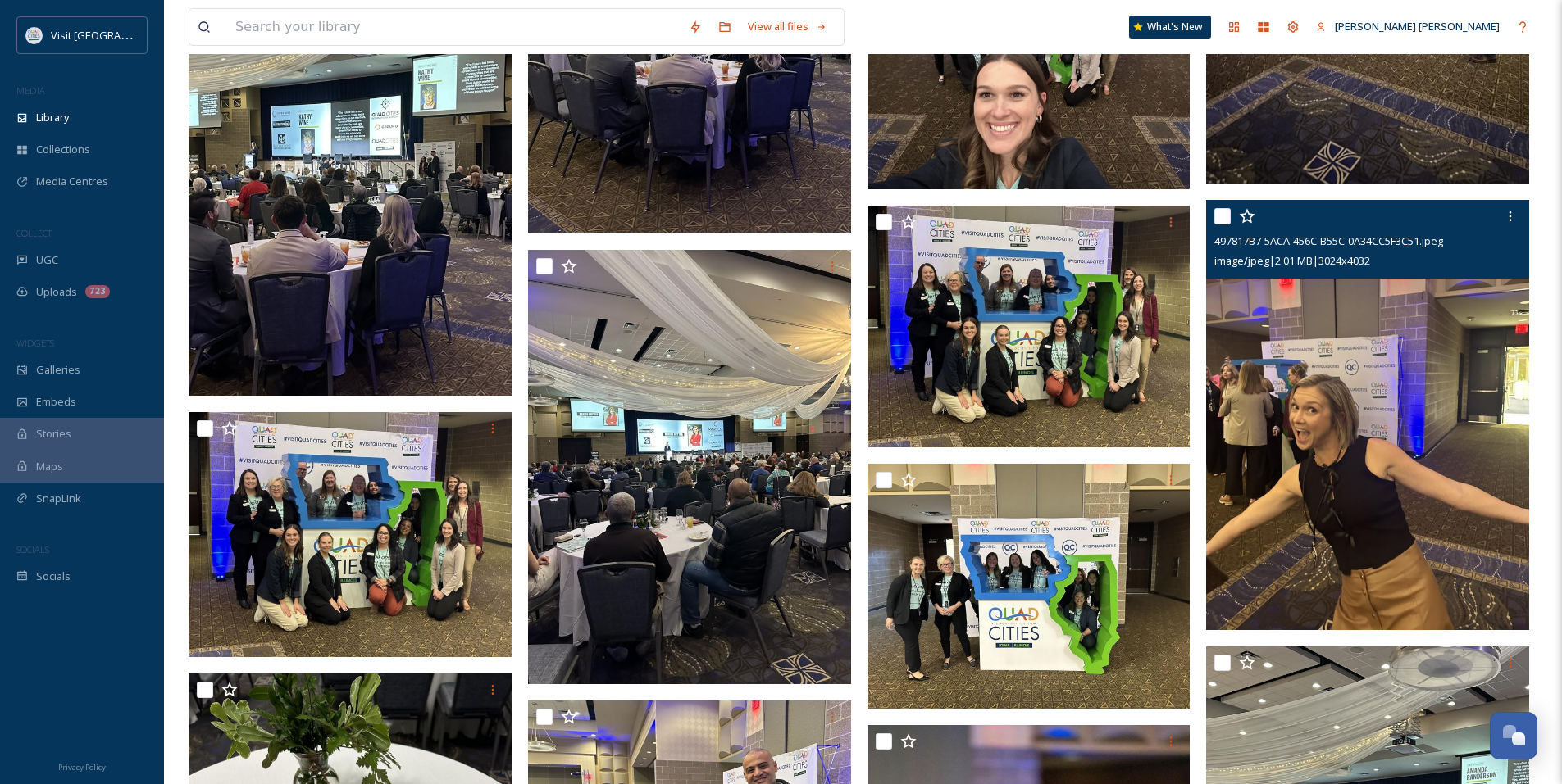
click at [1417, 394] on img at bounding box center [1368, 415] width 323 height 431
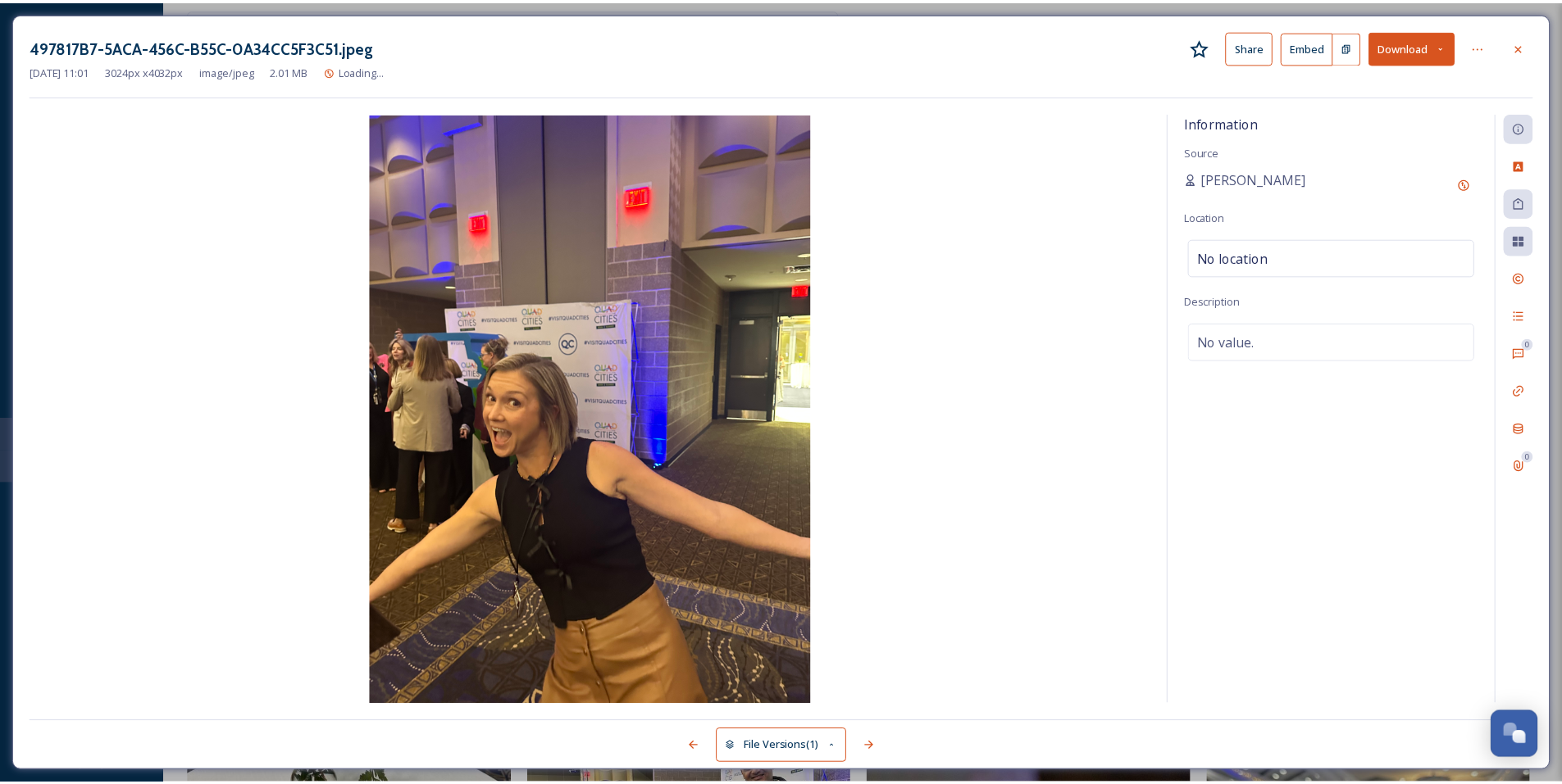
scroll to position [9189, 0]
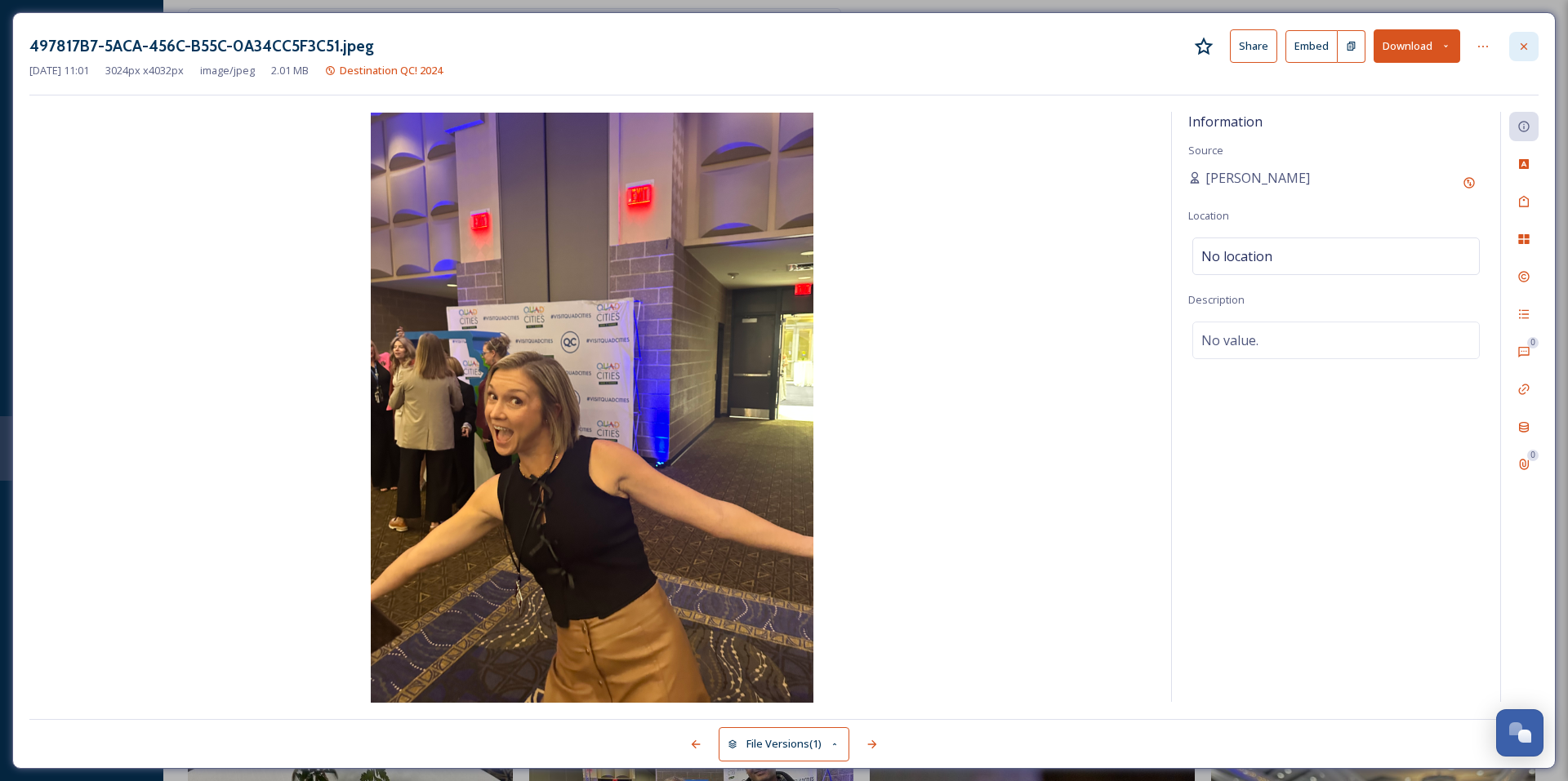
click at [1525, 55] on div at bounding box center [1524, 47] width 30 height 30
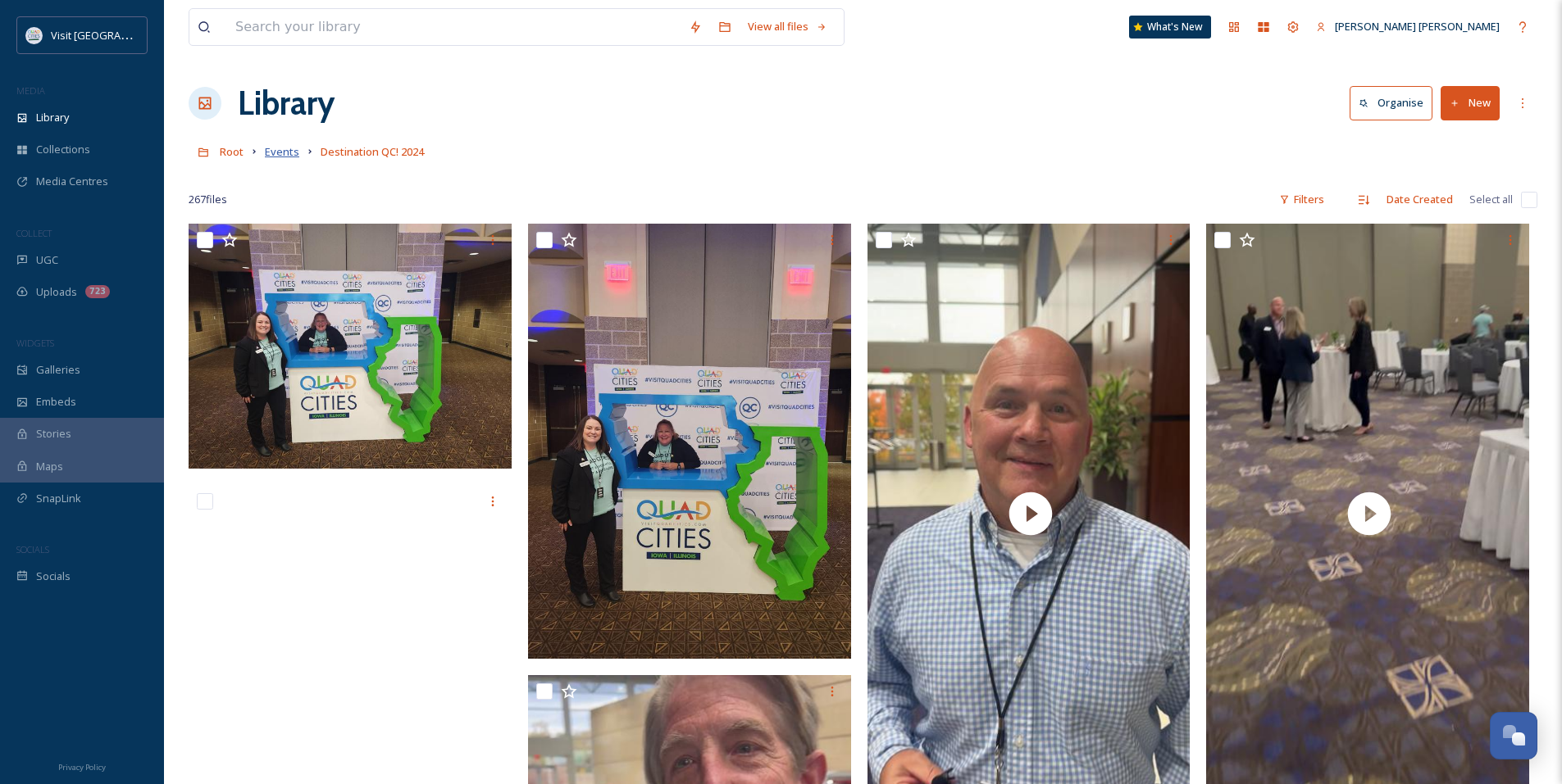
click at [291, 149] on span "Events" at bounding box center [282, 152] width 35 height 15
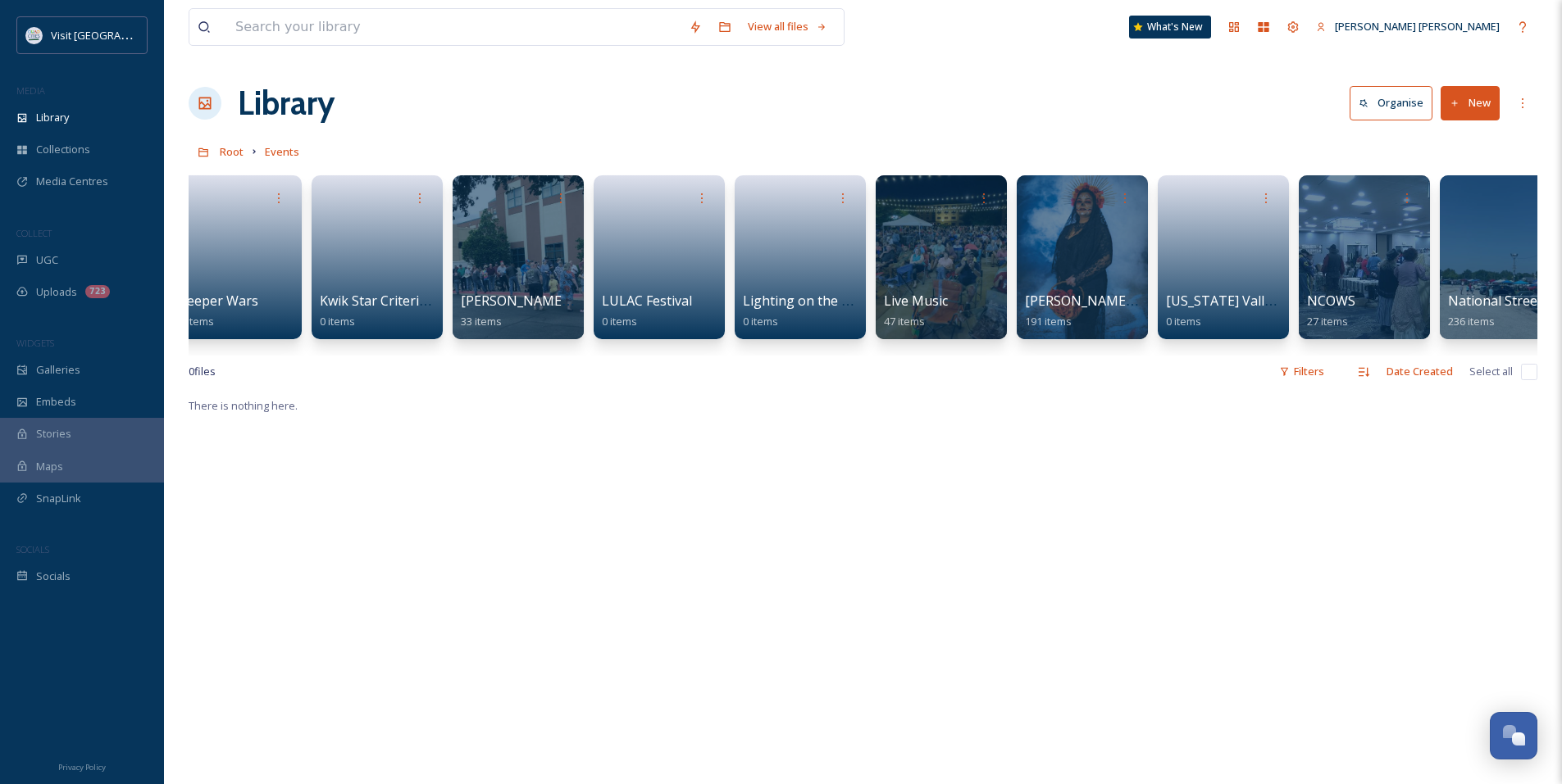
scroll to position [0, 3982]
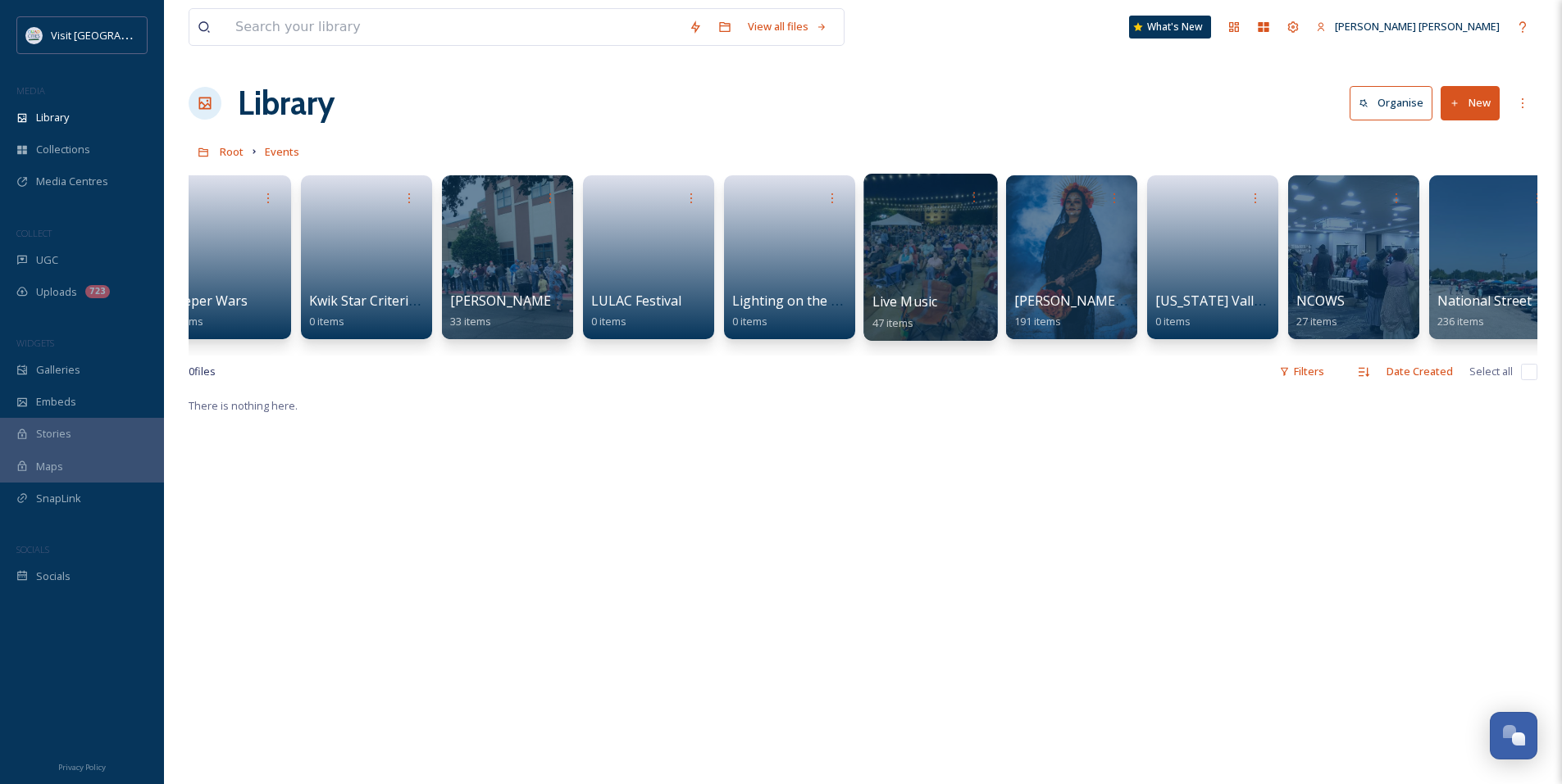
click at [942, 277] on div at bounding box center [930, 257] width 133 height 167
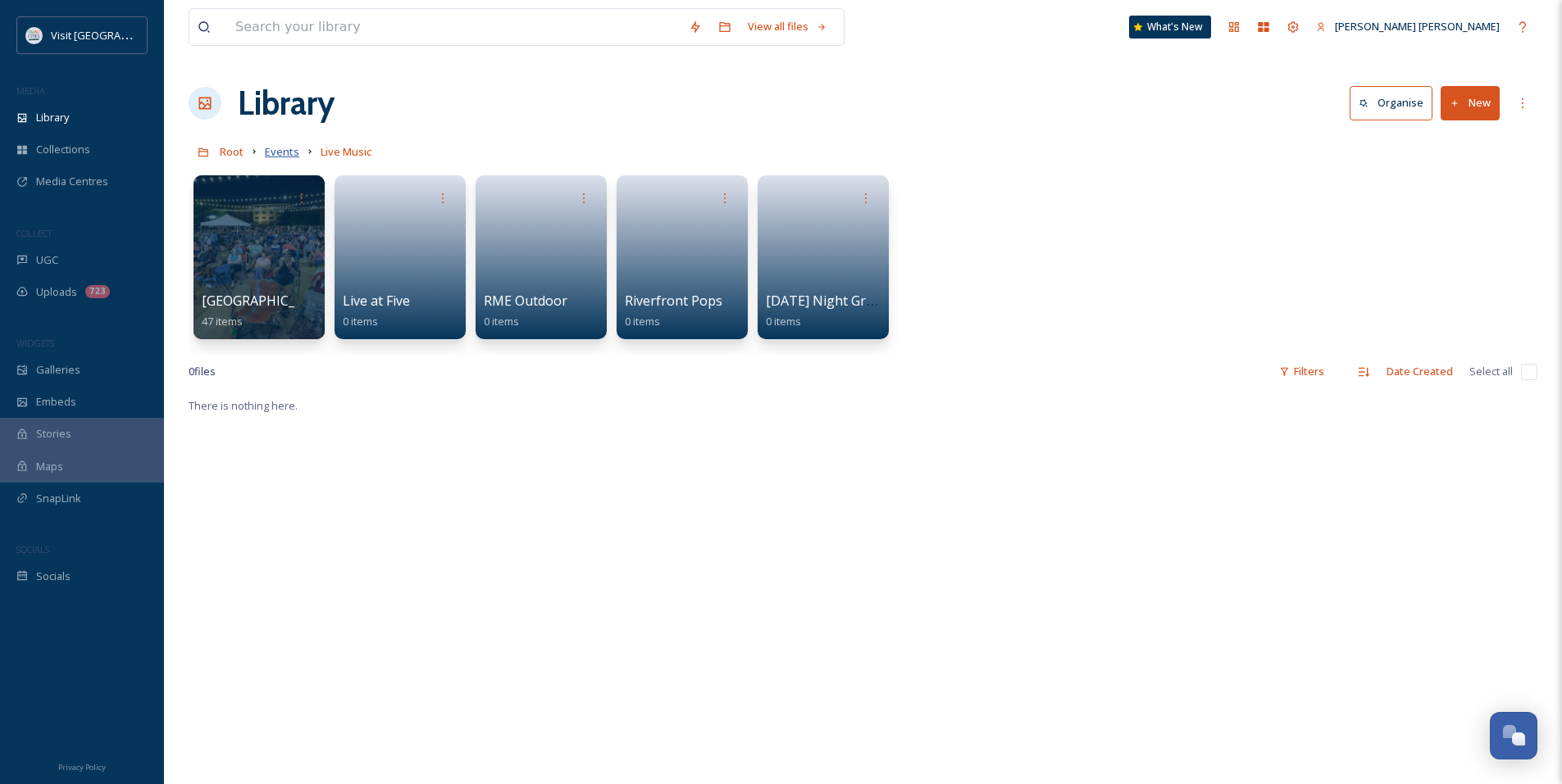
click at [290, 152] on span "Events" at bounding box center [282, 152] width 35 height 15
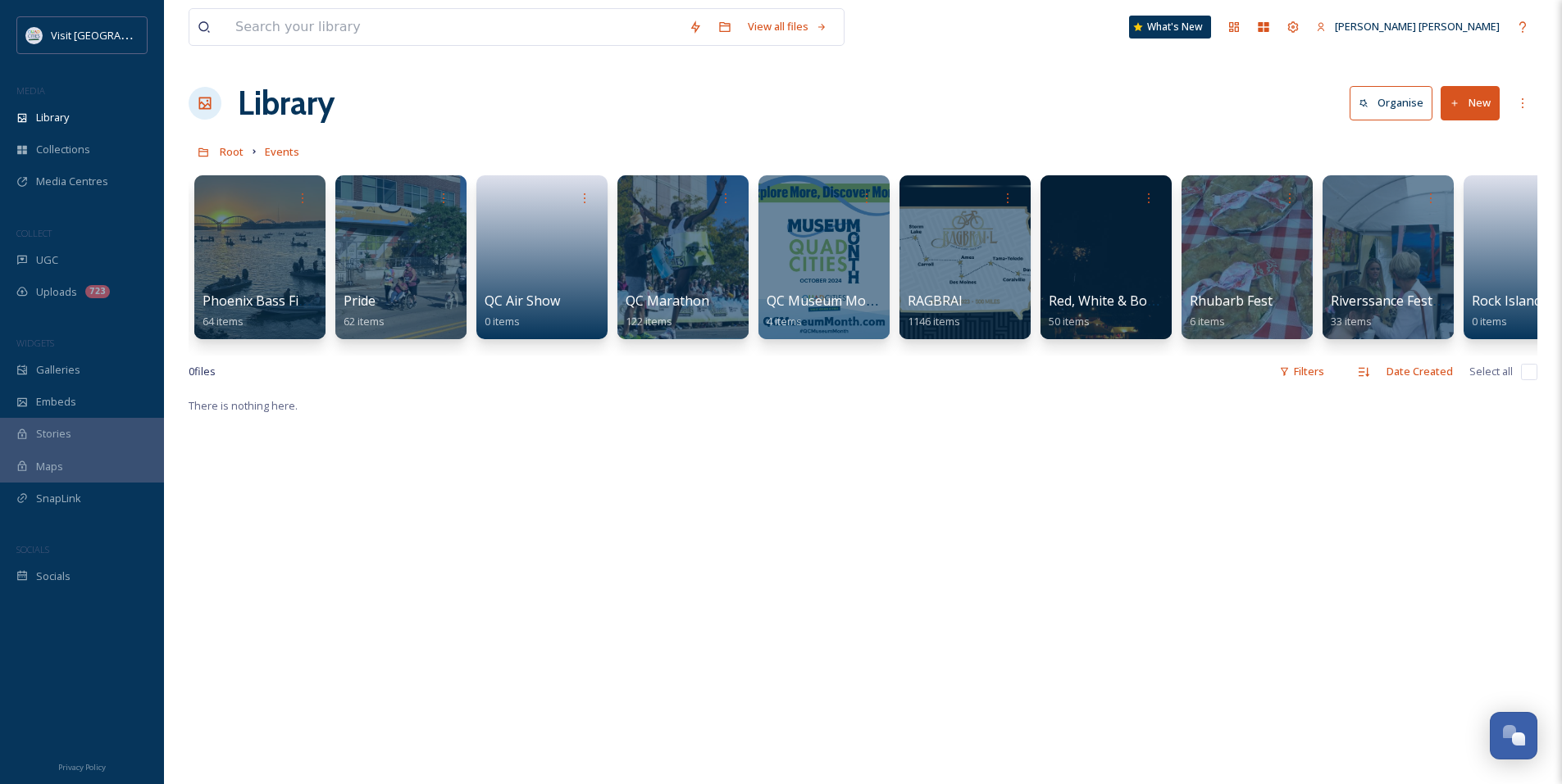
scroll to position [0, 5549]
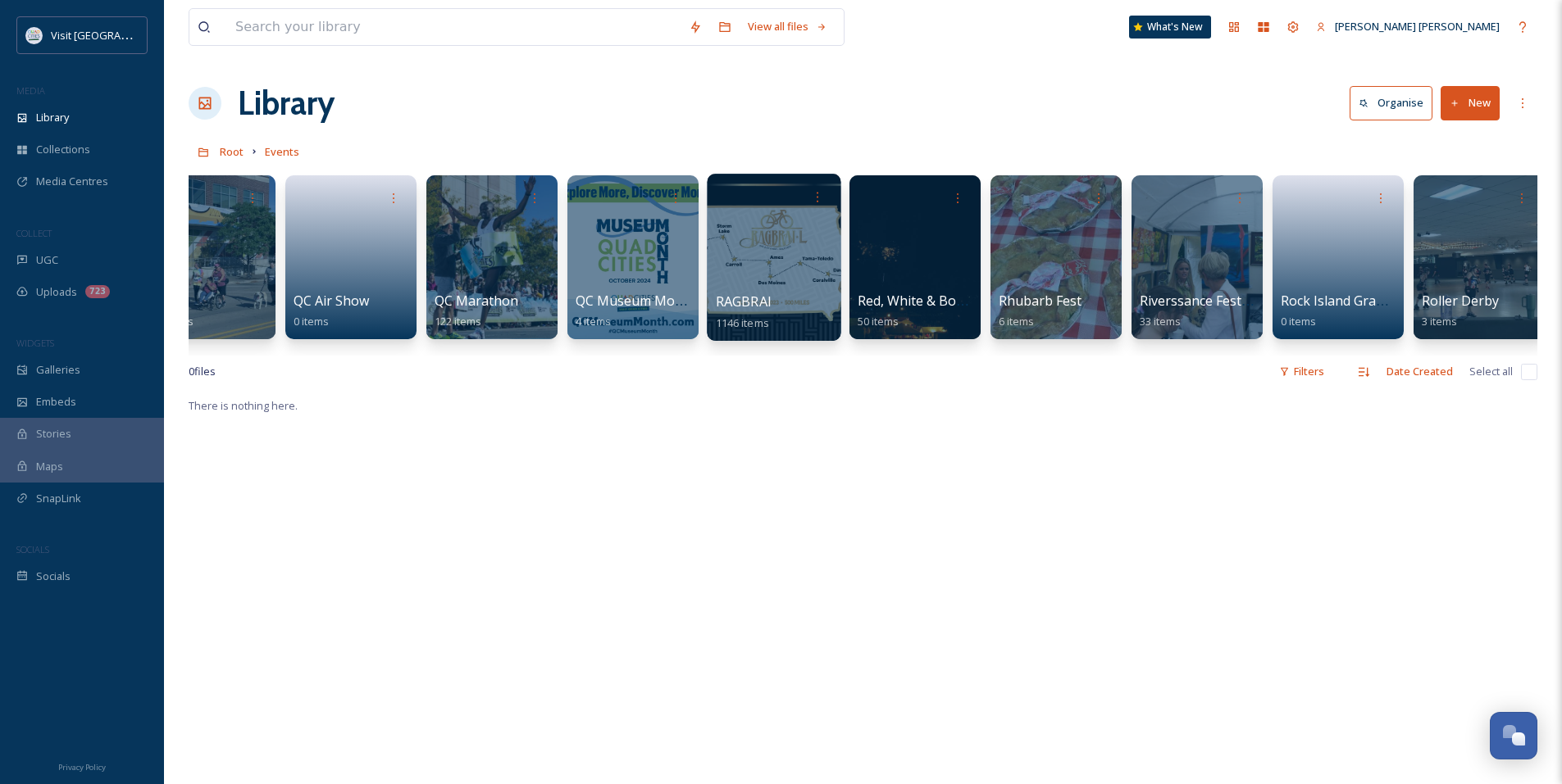
click at [811, 271] on div at bounding box center [774, 257] width 133 height 167
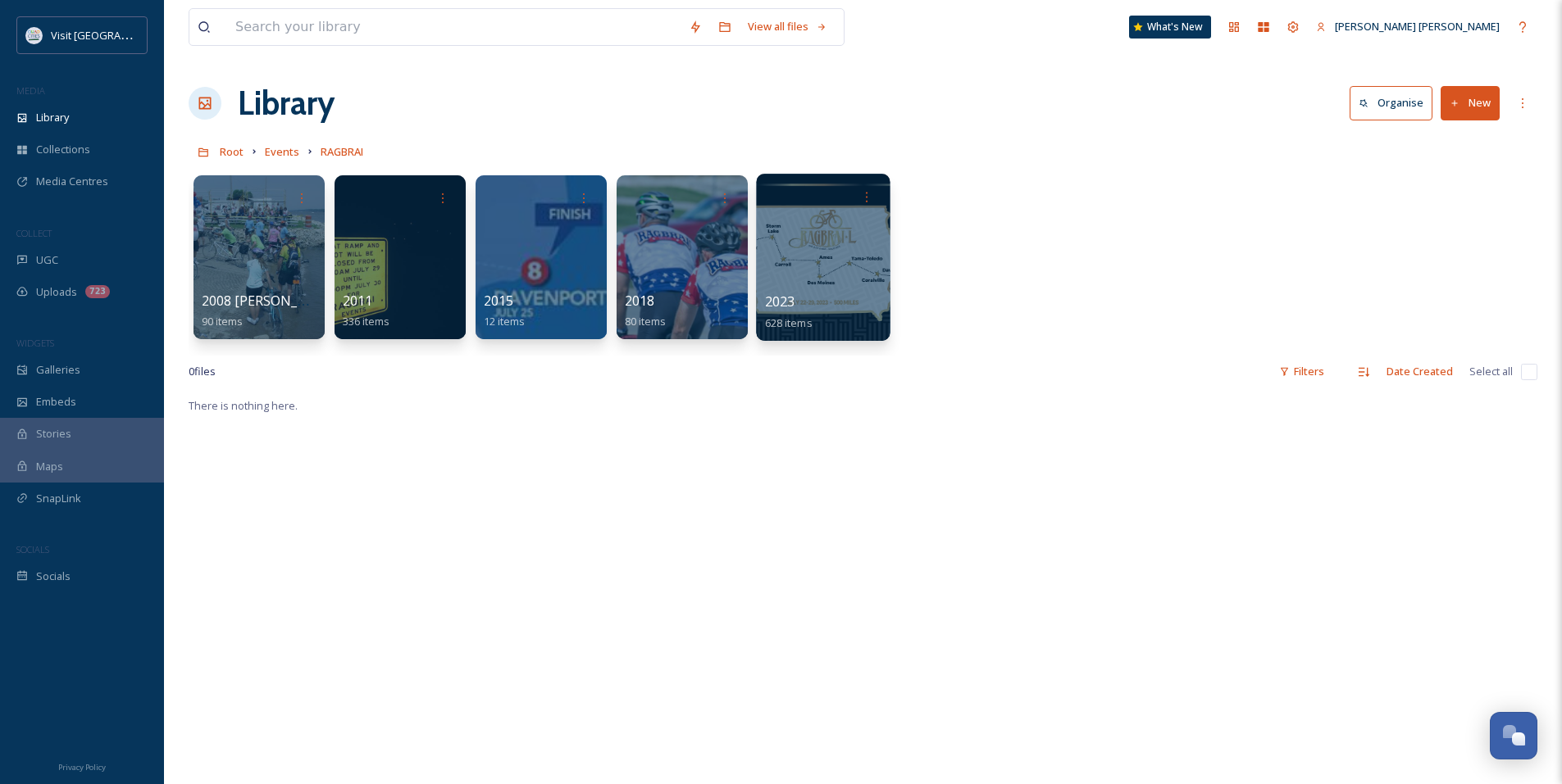
click at [817, 329] on div "2023 628 items" at bounding box center [824, 312] width 117 height 41
click at [832, 236] on div at bounding box center [823, 257] width 133 height 167
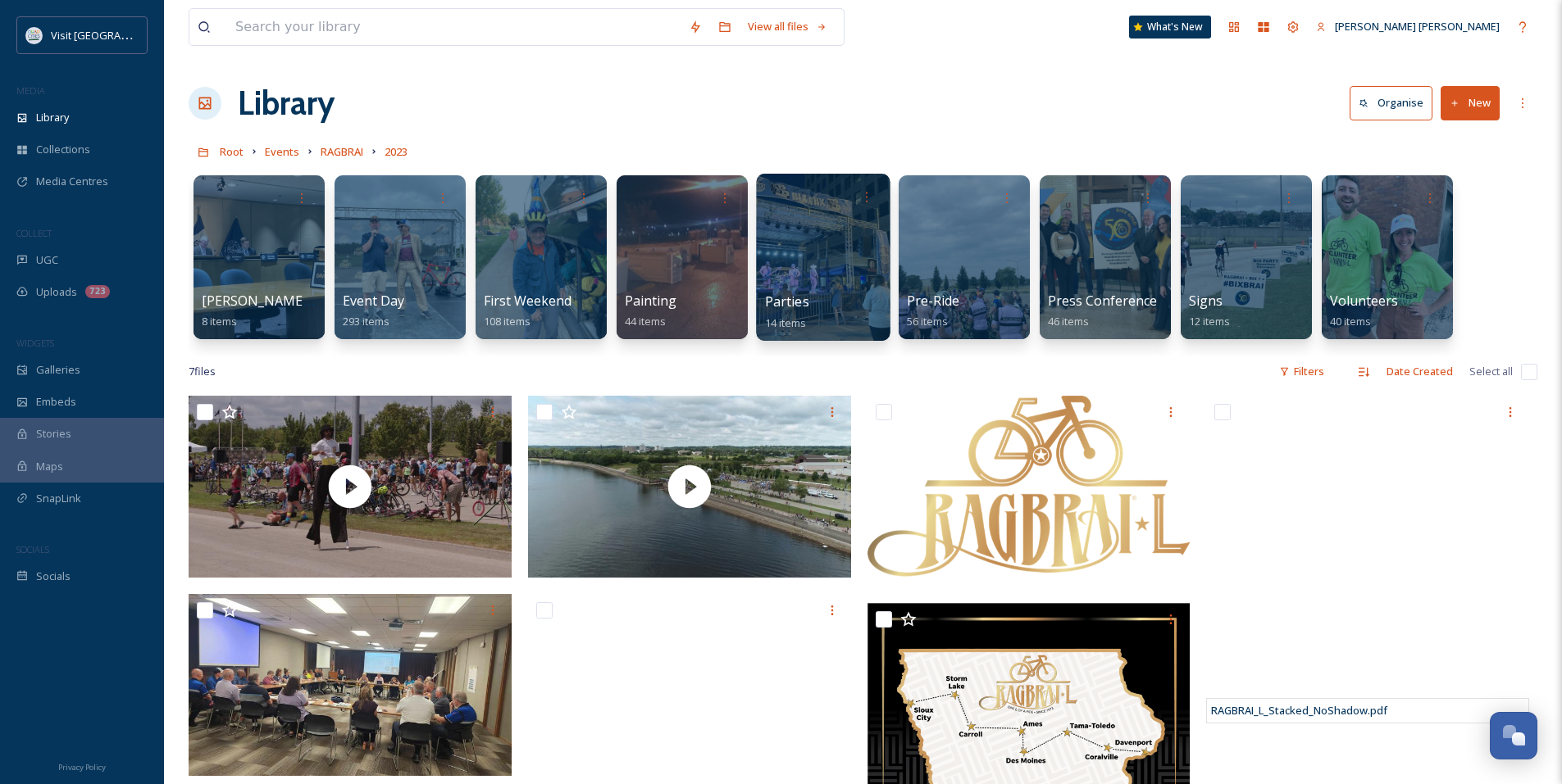
click at [825, 313] on div "Parties 14 items" at bounding box center [824, 312] width 117 height 41
click at [835, 275] on div at bounding box center [823, 257] width 133 height 167
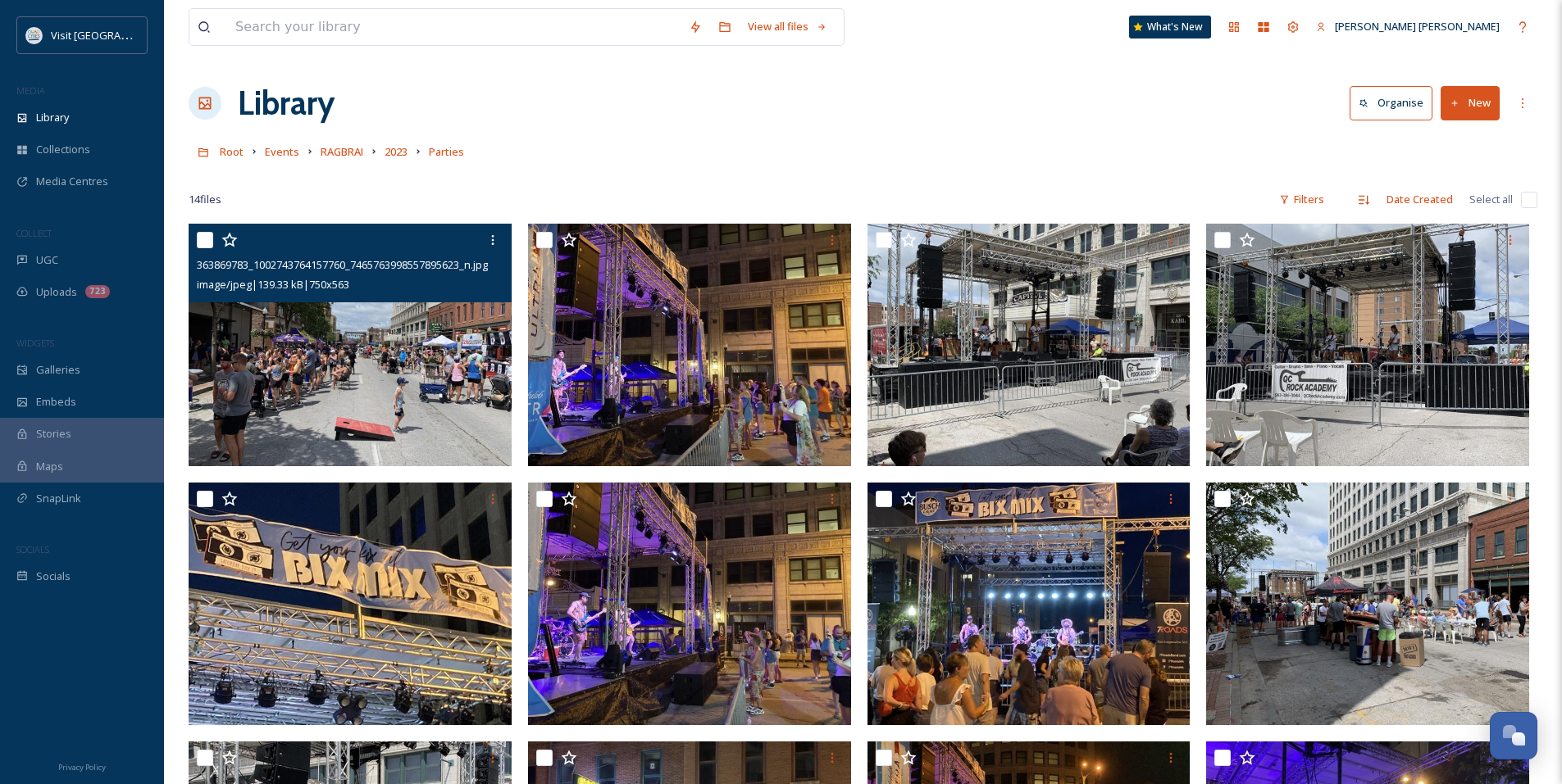
click at [406, 368] on img at bounding box center [350, 345] width 323 height 243
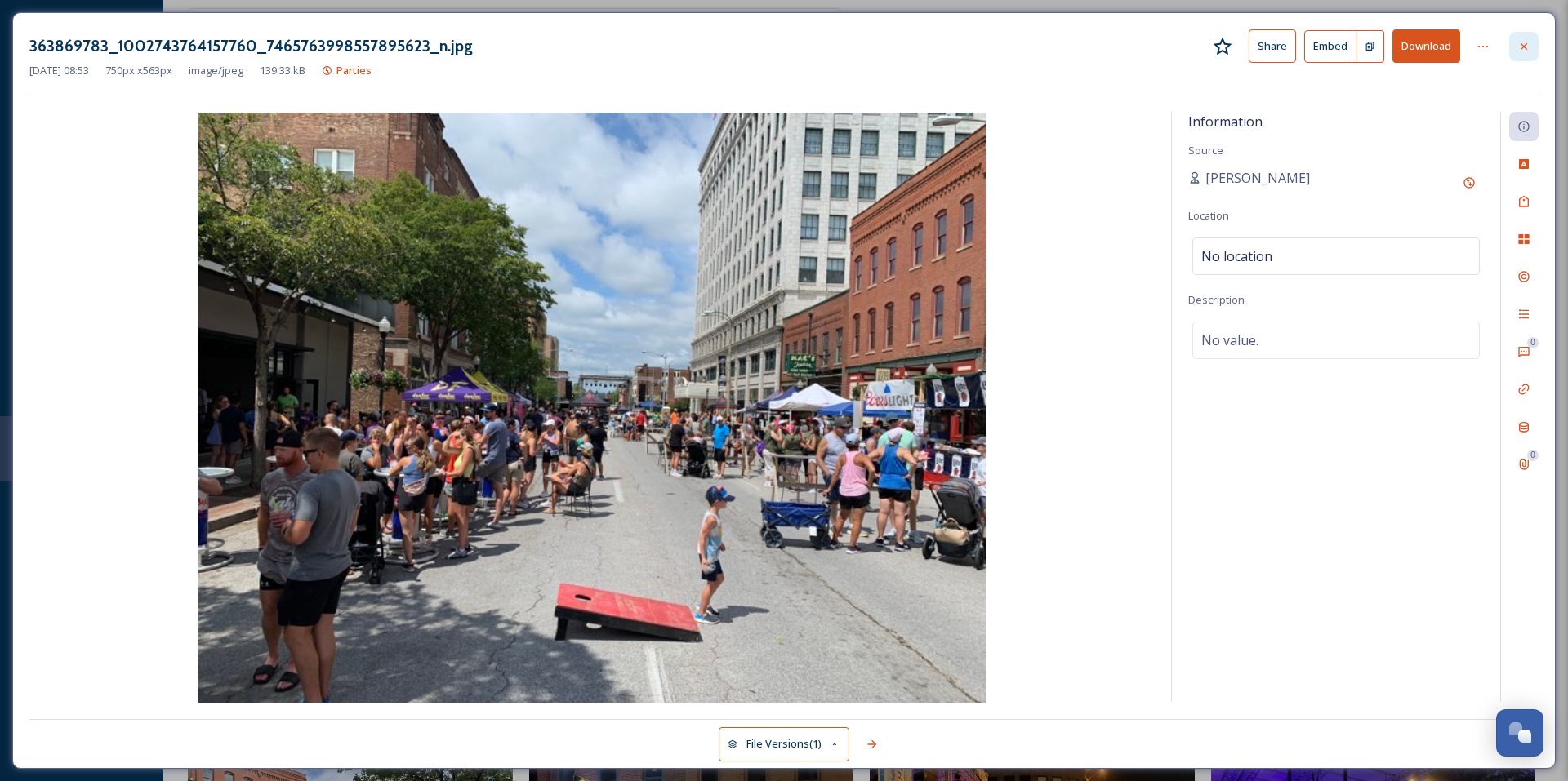
click at [1527, 50] on icon at bounding box center [1524, 47] width 13 height 13
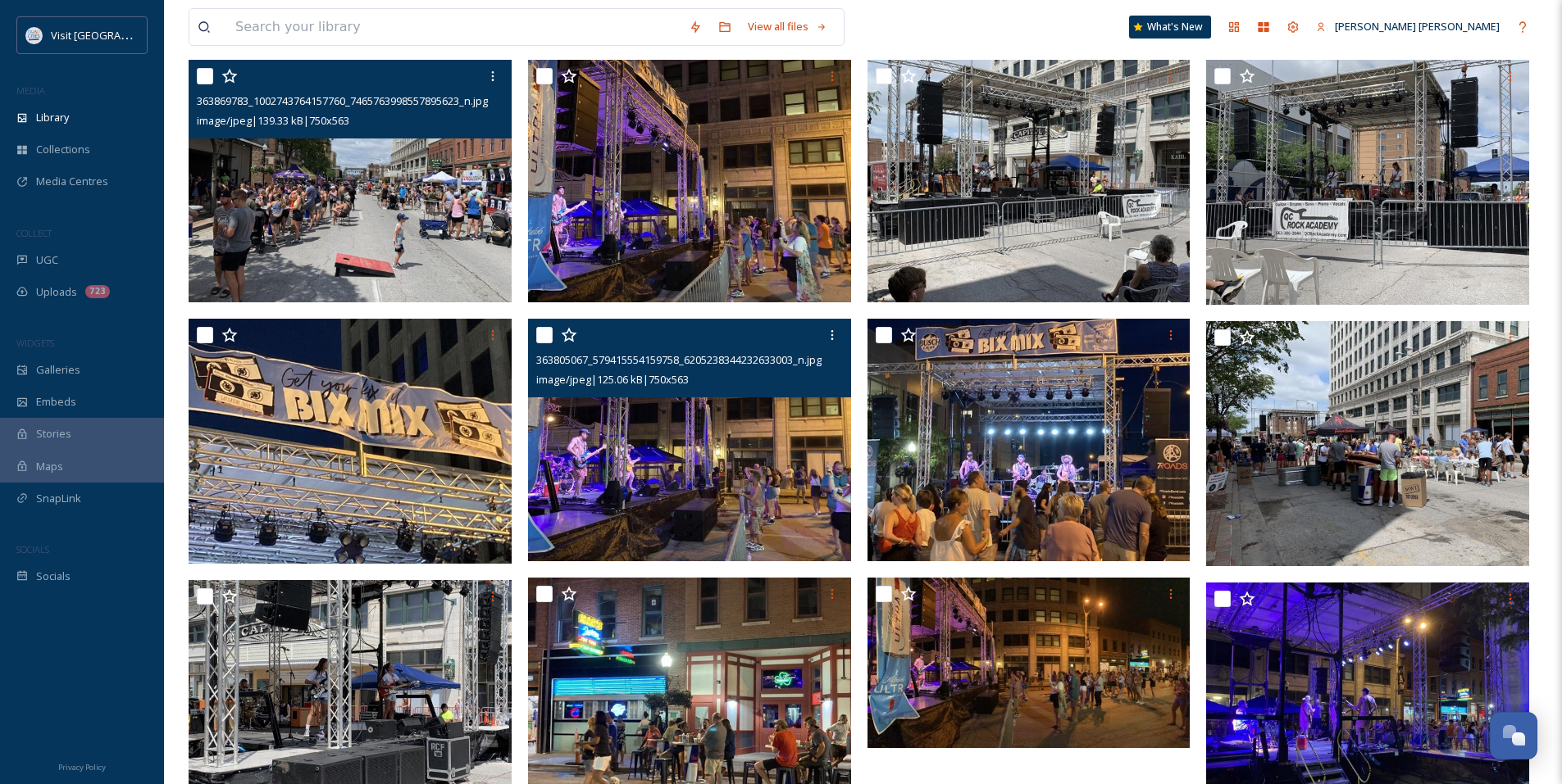
scroll to position [82, 0]
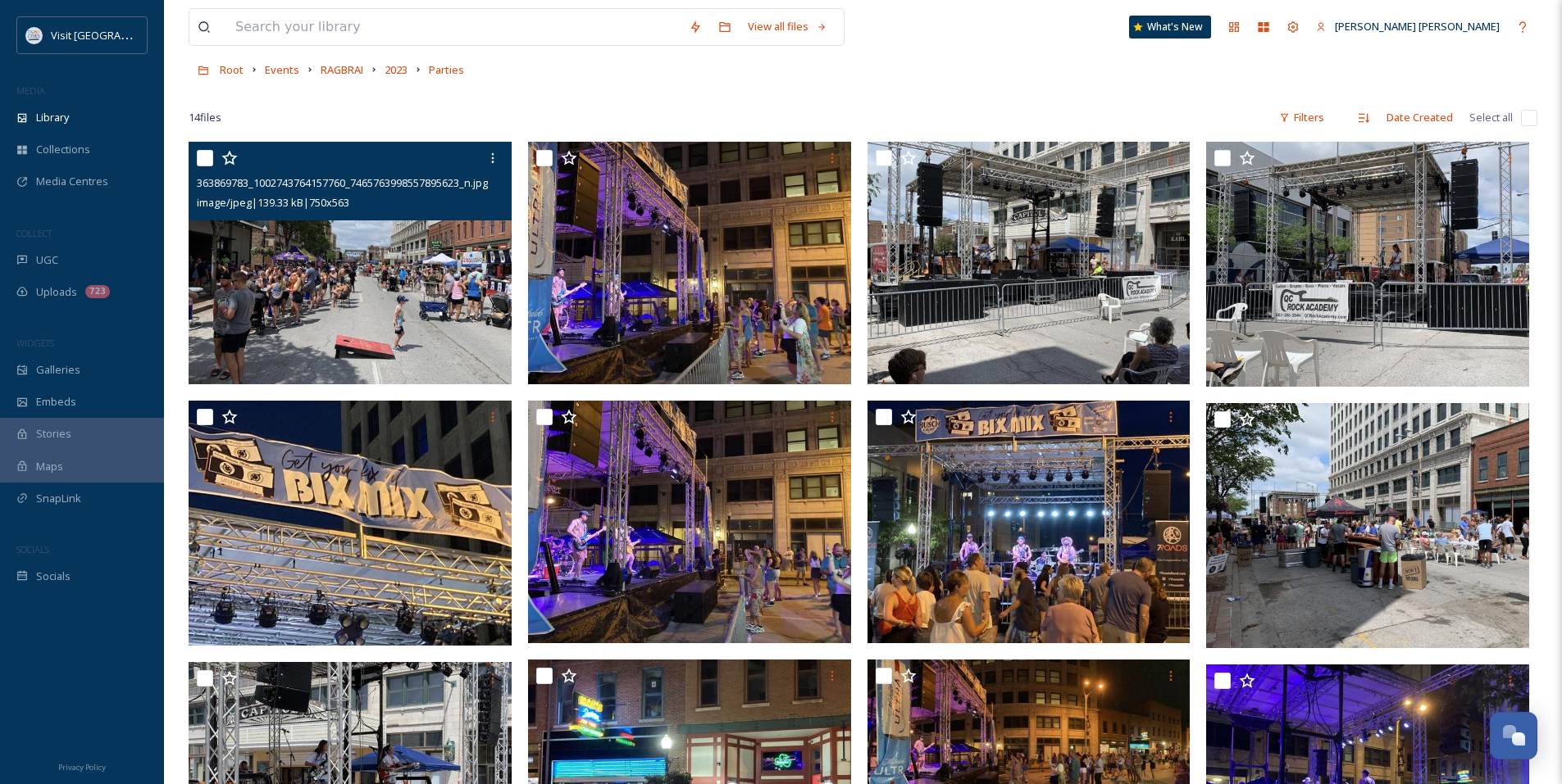
click at [470, 319] on img at bounding box center [350, 263] width 323 height 243
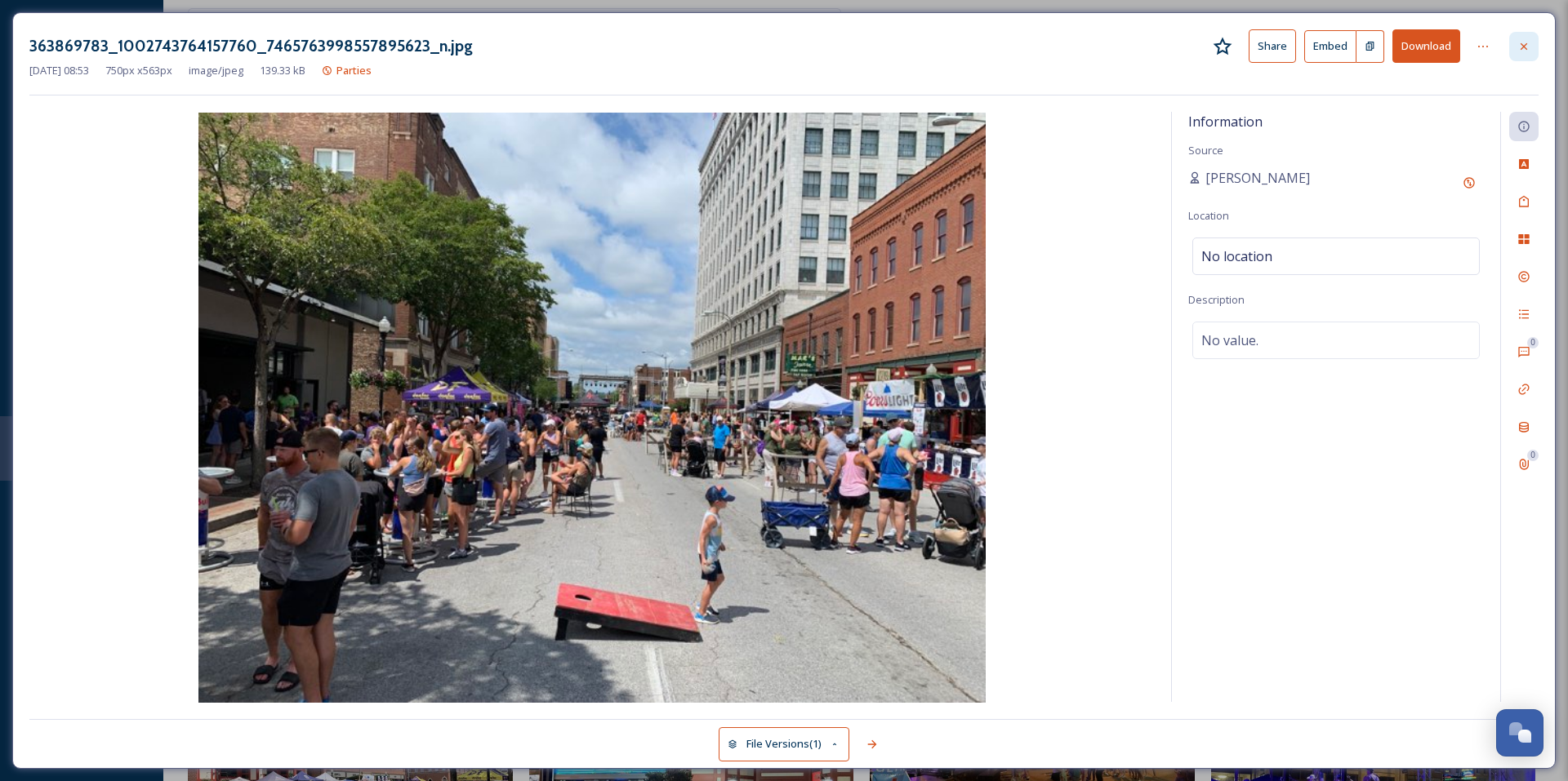
click at [1522, 50] on icon at bounding box center [1524, 47] width 13 height 13
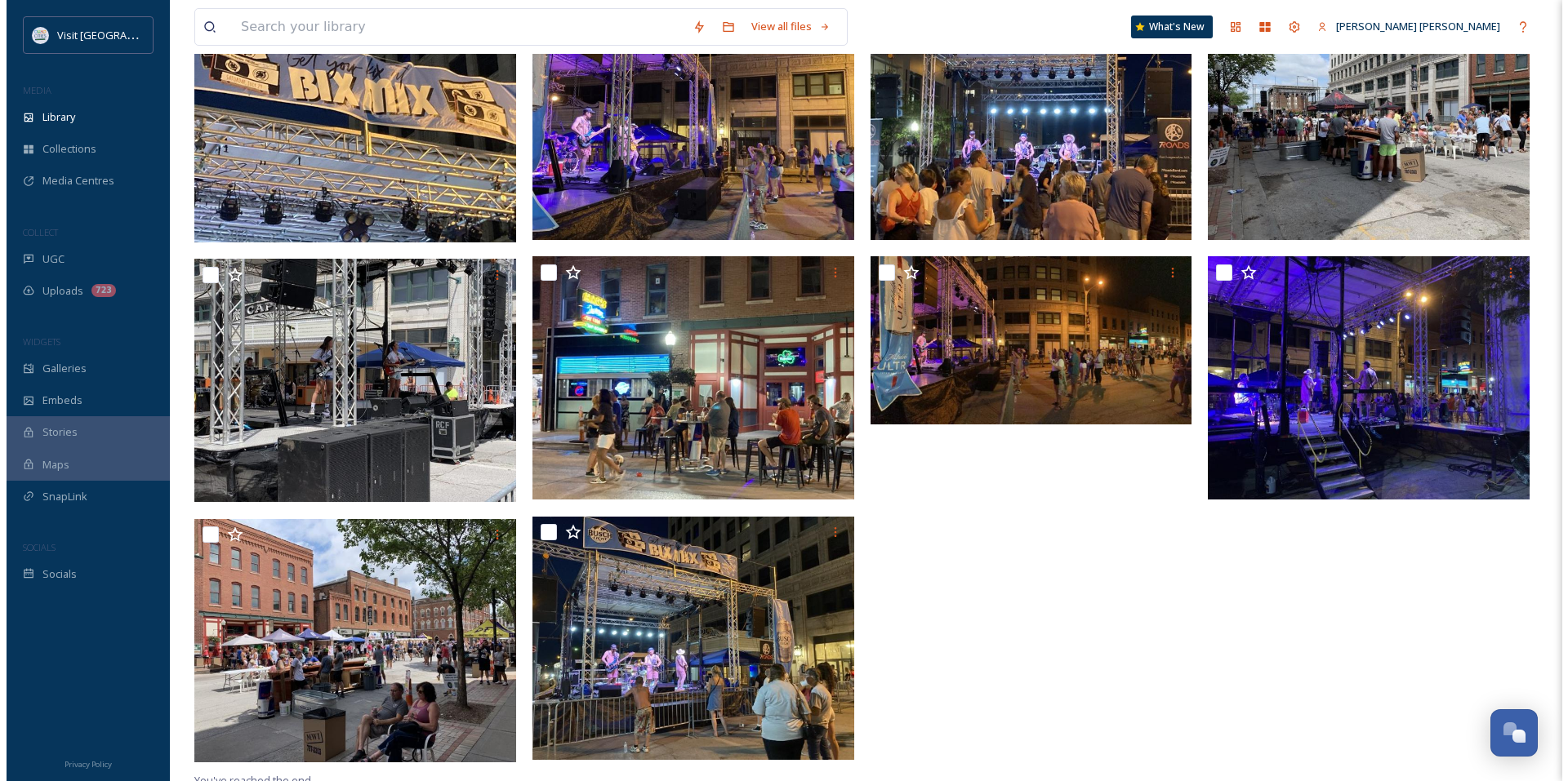
scroll to position [491, 0]
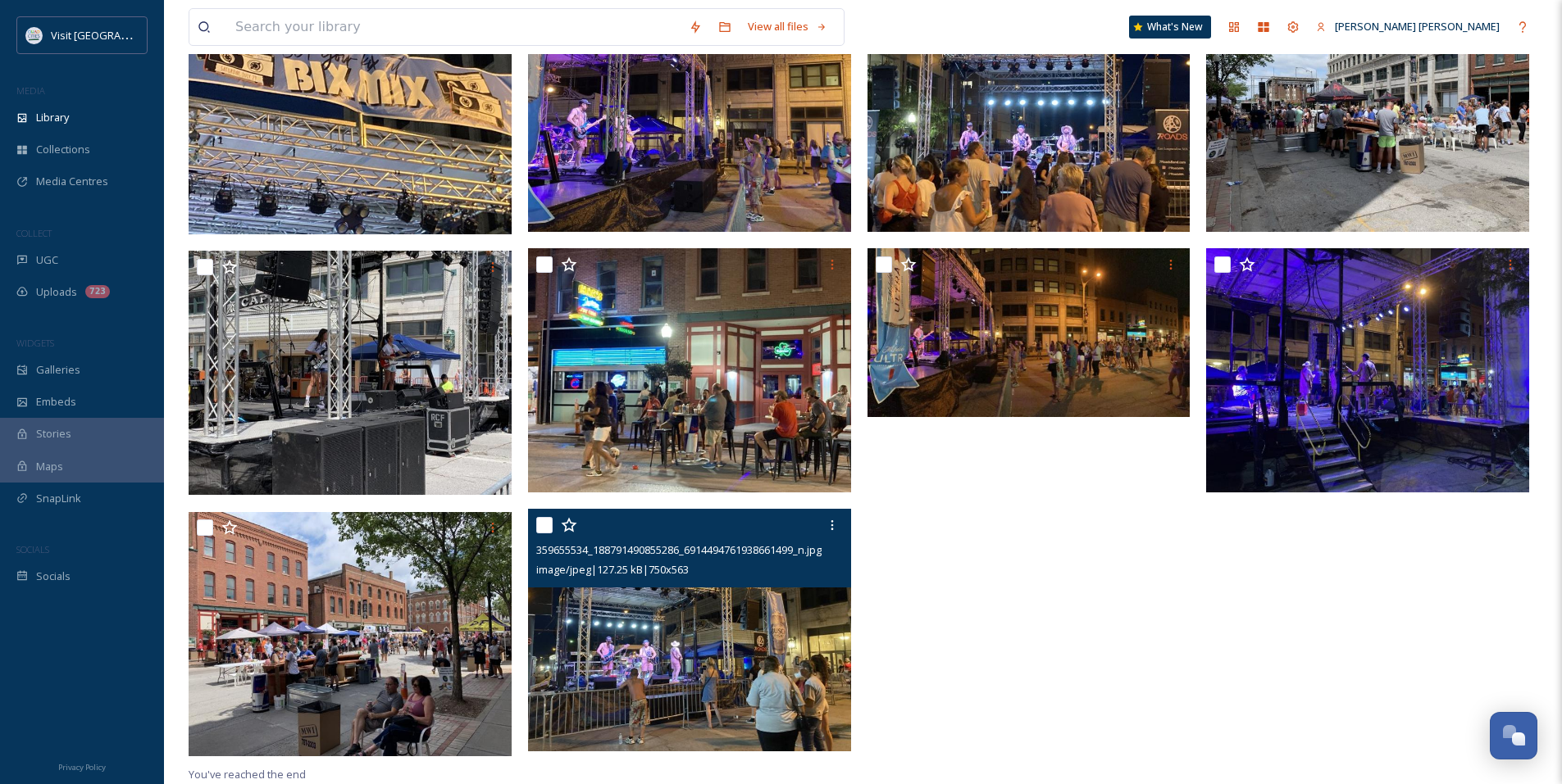
click at [685, 633] on img at bounding box center [690, 631] width 323 height 243
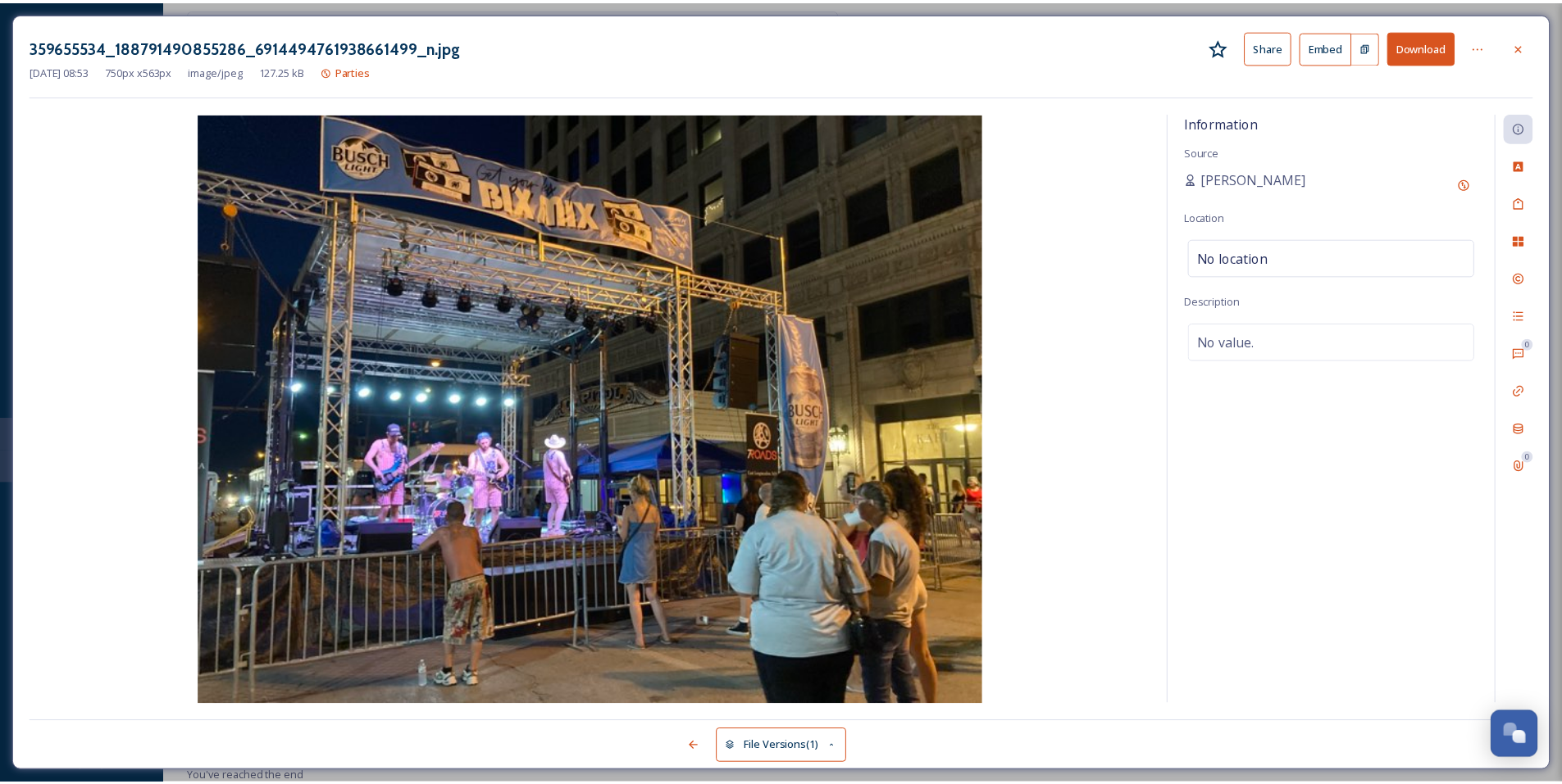
scroll to position [496, 0]
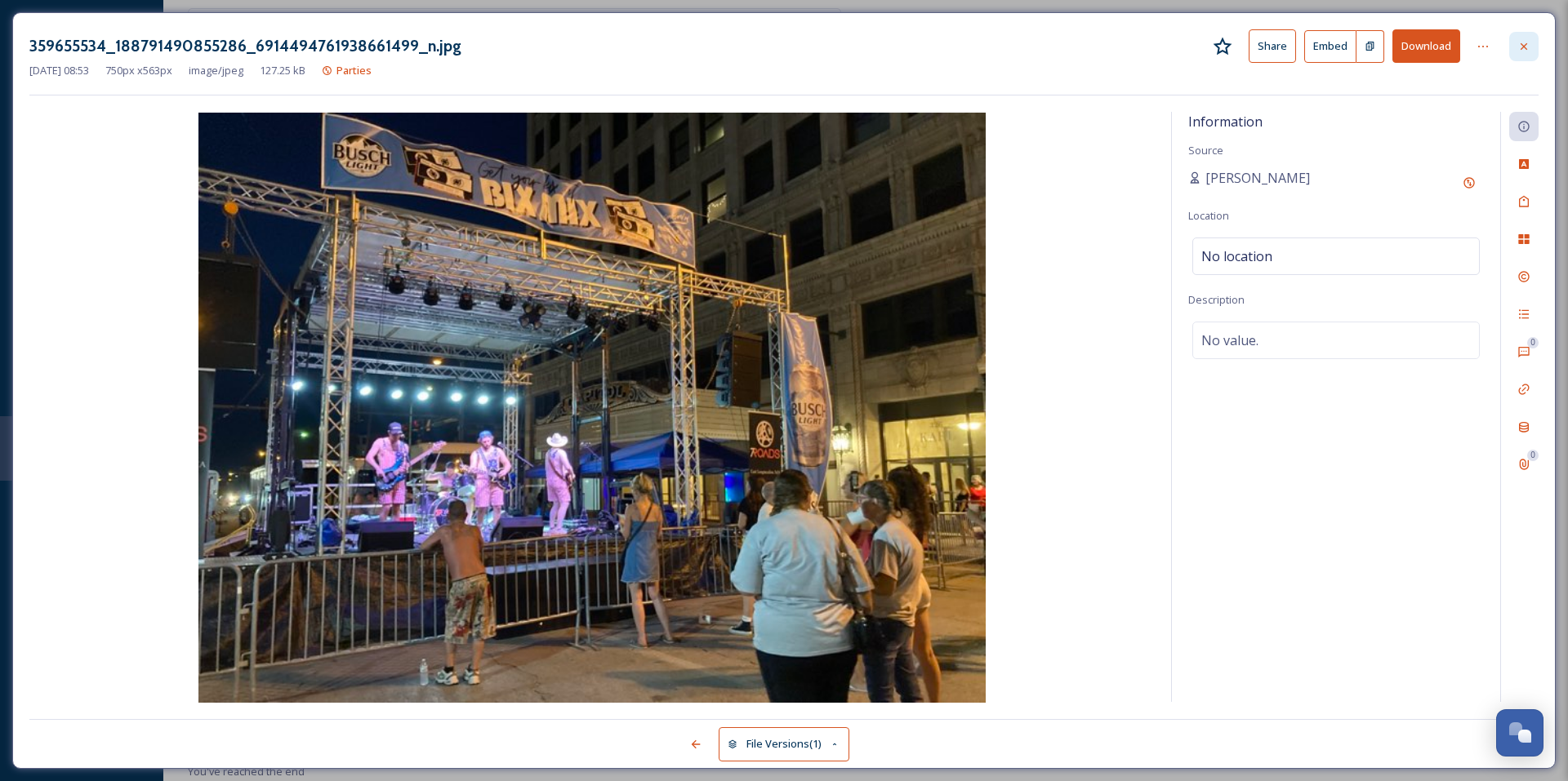
click at [1525, 42] on icon at bounding box center [1524, 47] width 13 height 13
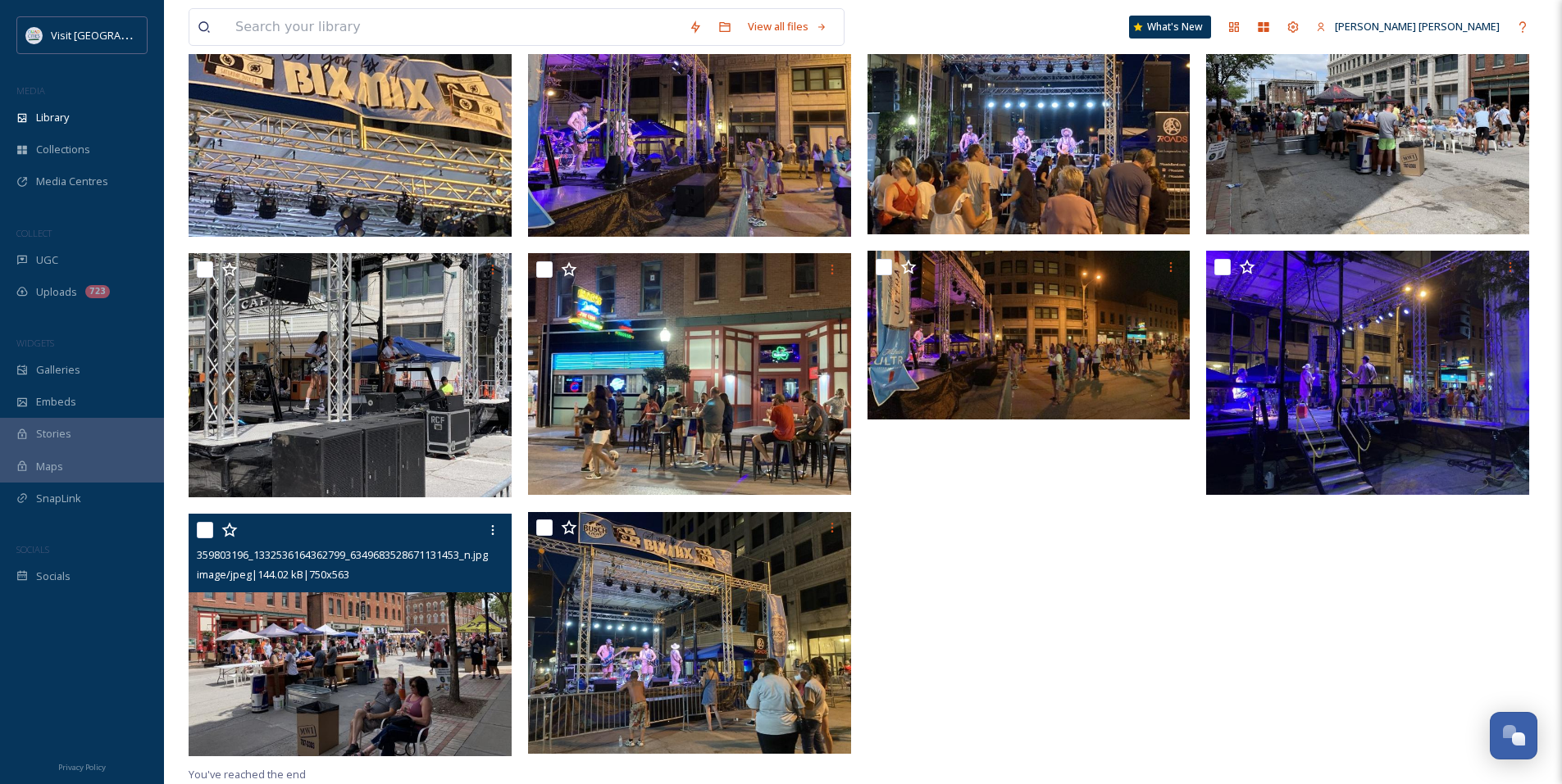
click at [420, 648] on img at bounding box center [350, 636] width 323 height 243
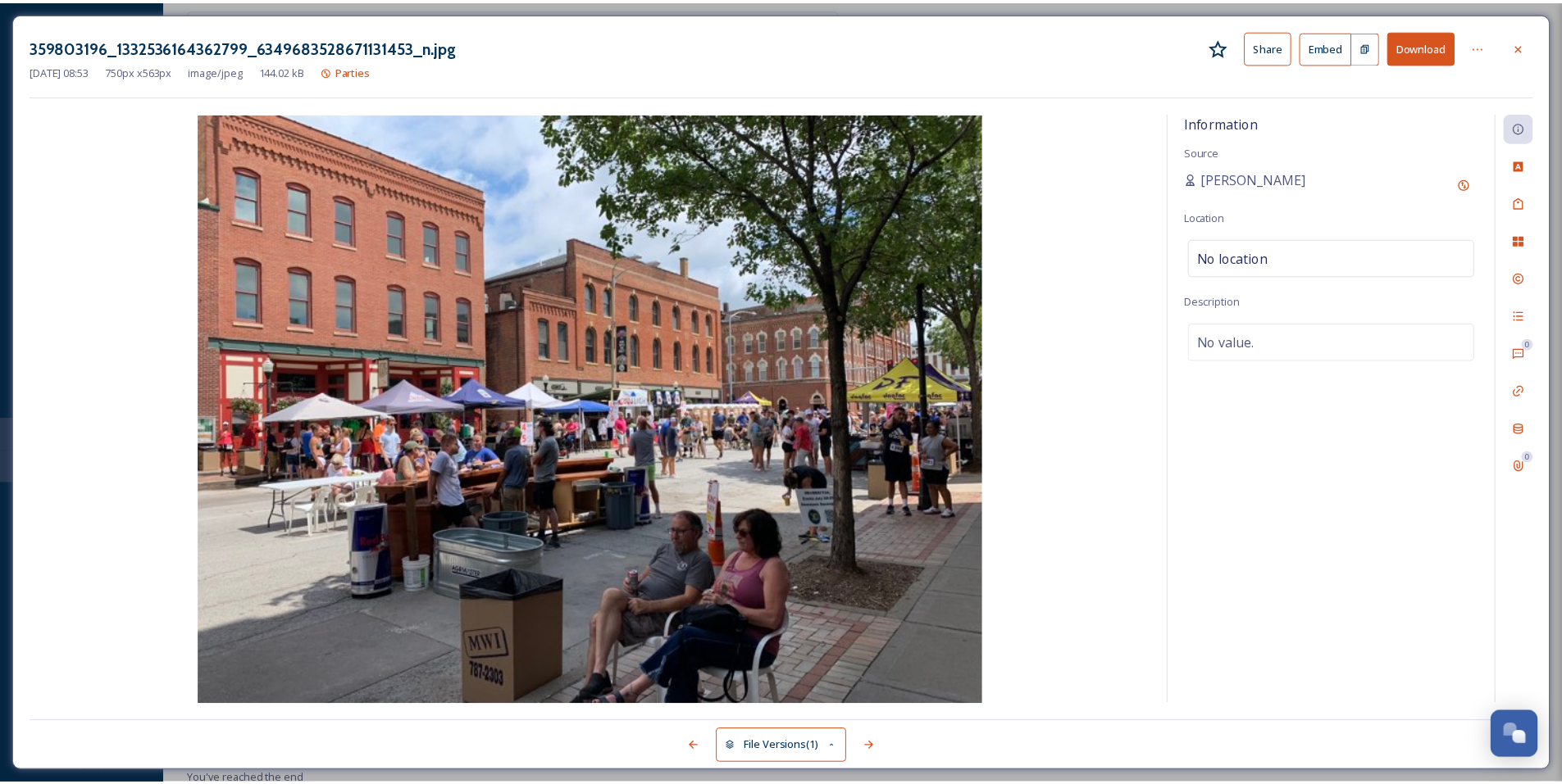
scroll to position [496, 0]
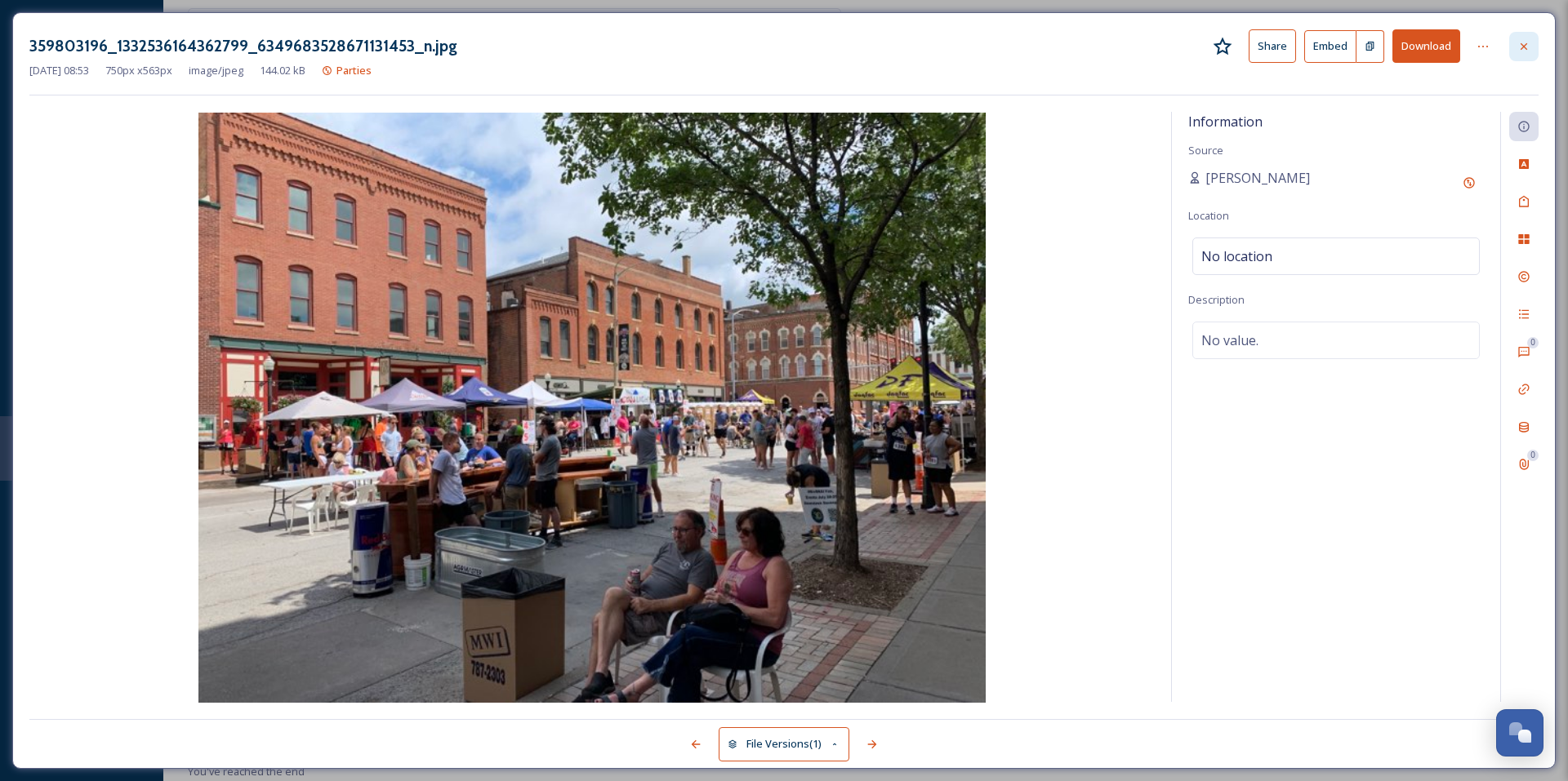
click at [1525, 43] on icon at bounding box center [1524, 47] width 13 height 13
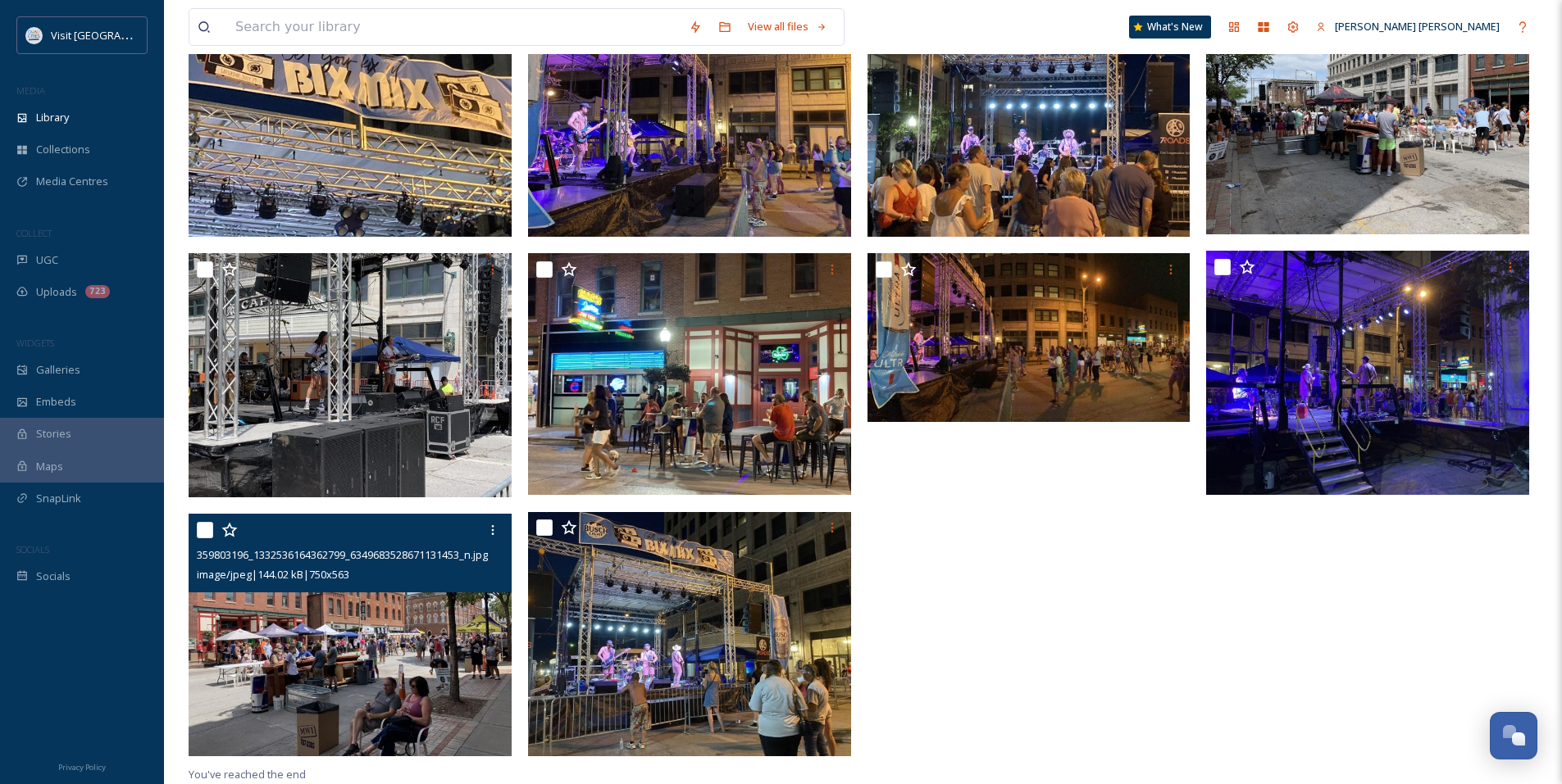
scroll to position [493, 0]
click at [245, 658] on img at bounding box center [350, 636] width 323 height 243
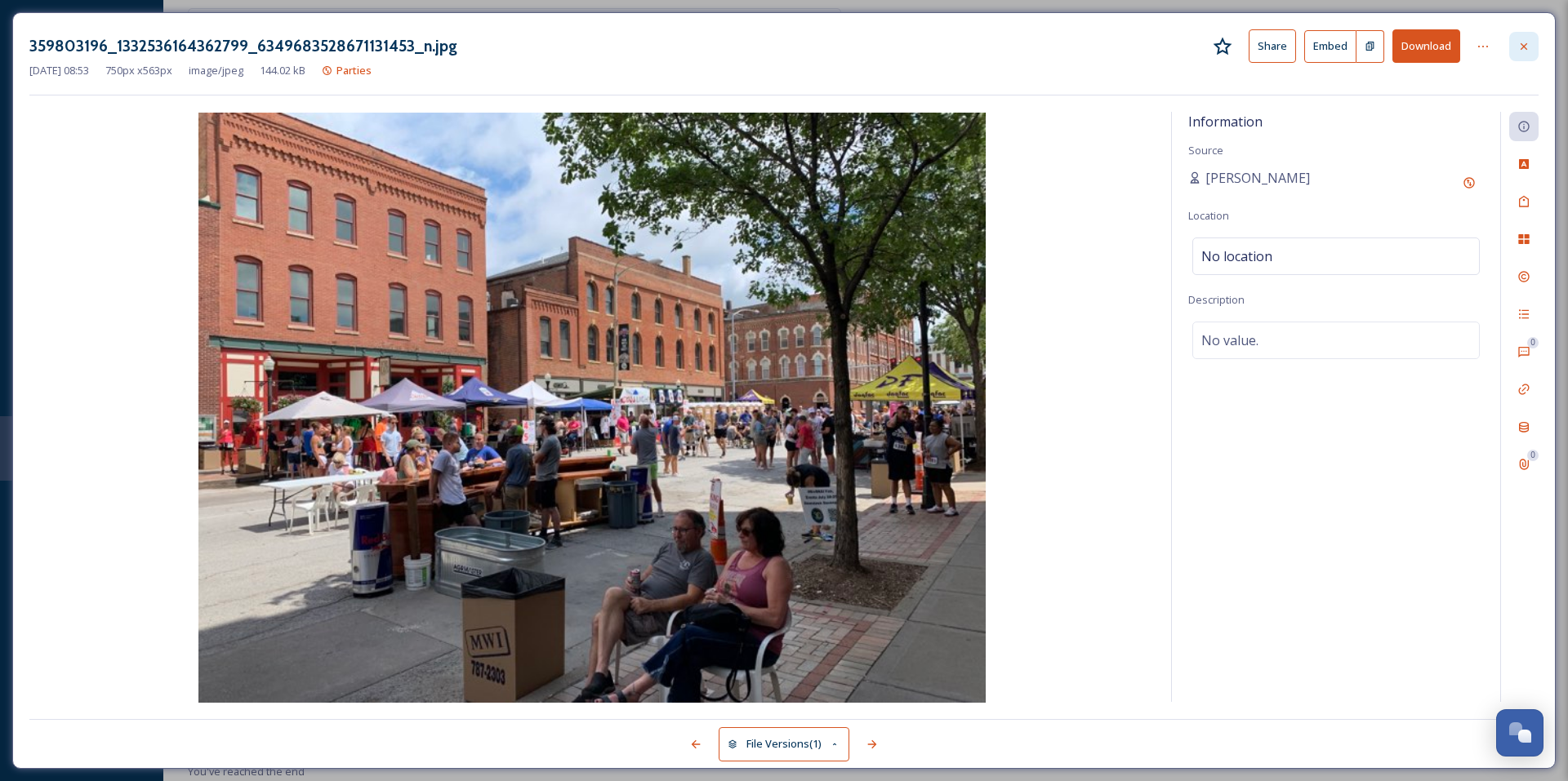
click at [1519, 40] on icon at bounding box center [1524, 47] width 13 height 13
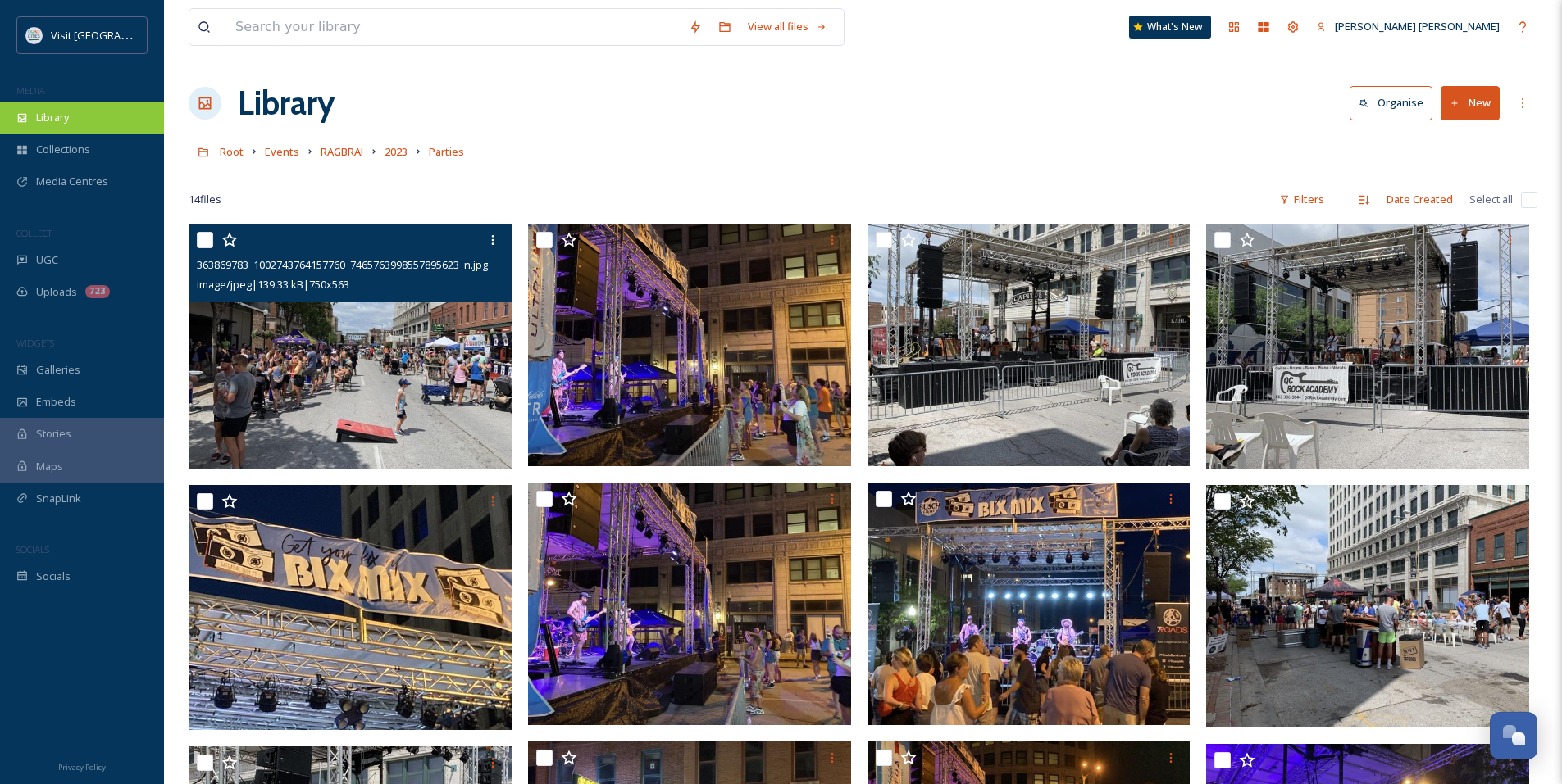
click at [64, 110] on span "Library" at bounding box center [53, 117] width 33 height 16
